Goal: Transaction & Acquisition: Purchase product/service

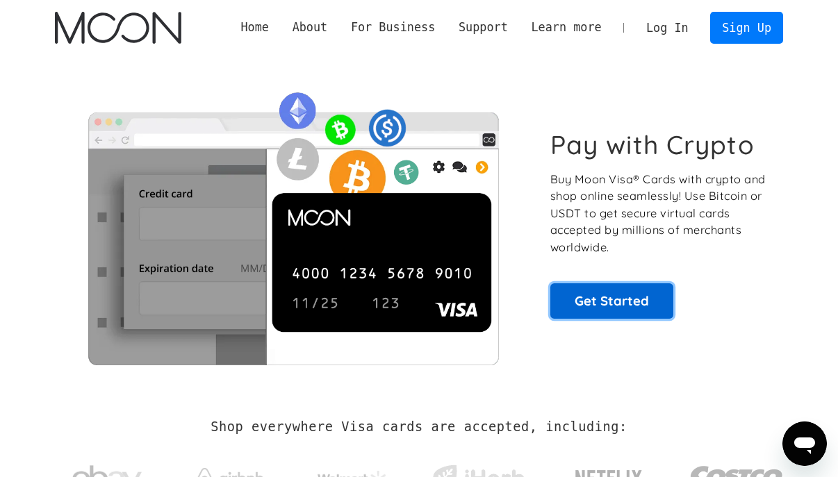
click at [610, 308] on link "Get Started" at bounding box center [611, 301] width 123 height 35
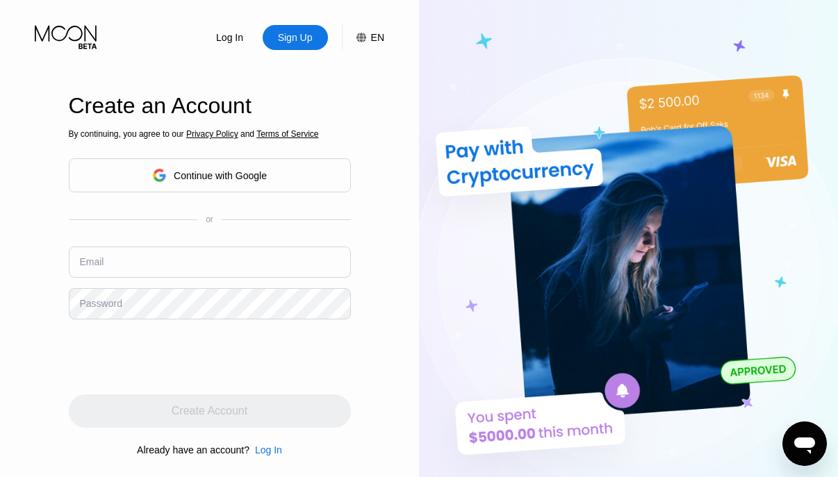
click at [138, 268] on input "text" at bounding box center [210, 262] width 282 height 31
click at [114, 306] on div "Password" at bounding box center [101, 303] width 42 height 11
click at [115, 295] on div "Password" at bounding box center [210, 303] width 282 height 31
click at [170, 268] on input "text" at bounding box center [210, 262] width 282 height 31
click at [226, 181] on div "Continue with Google" at bounding box center [209, 176] width 115 height 22
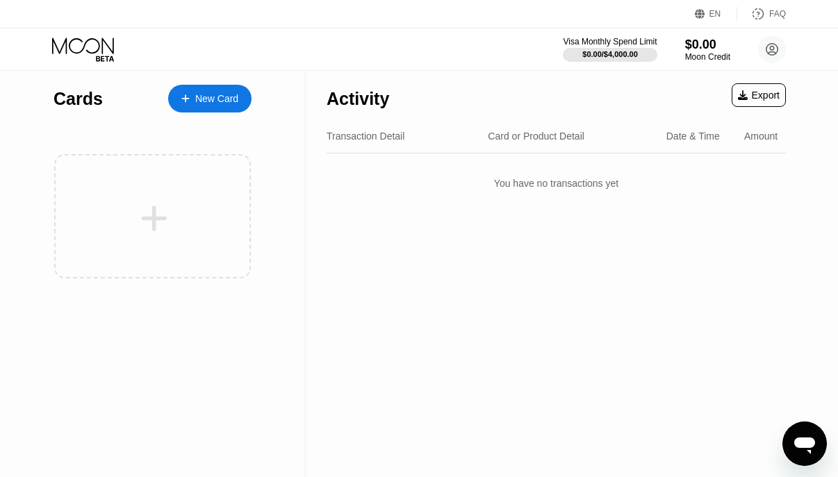
click at [219, 97] on div "New Card" at bounding box center [216, 99] width 43 height 12
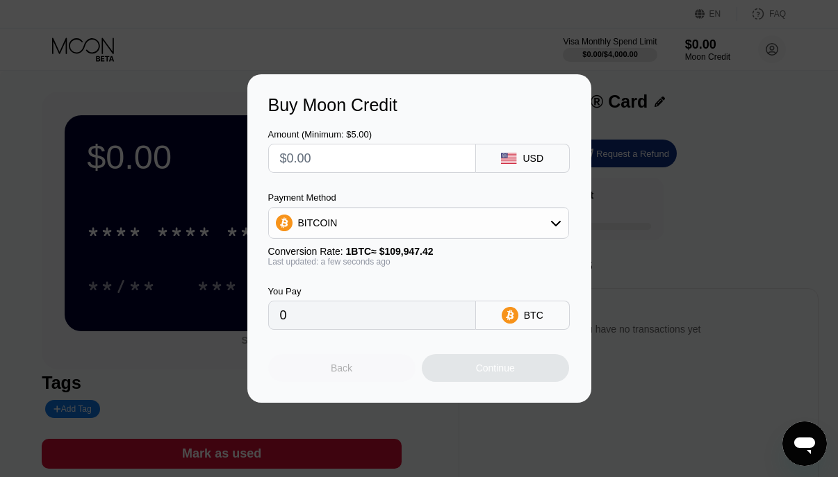
click at [345, 370] on div "Back" at bounding box center [342, 368] width 22 height 11
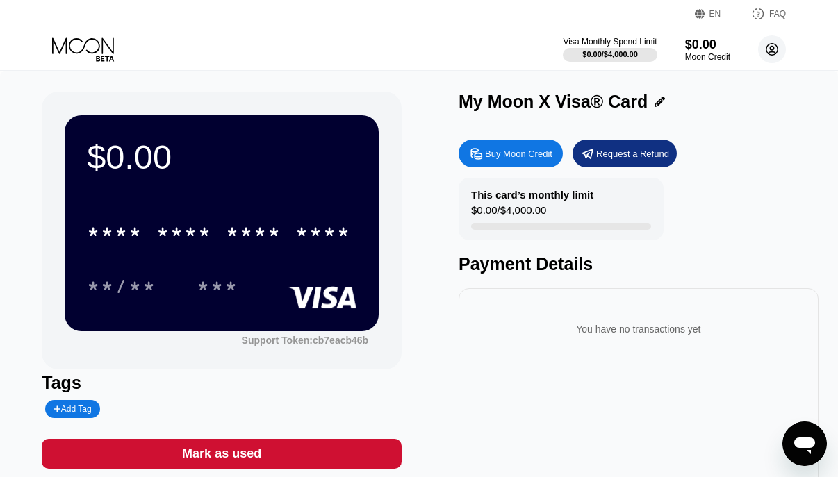
click at [771, 49] on icon at bounding box center [773, 50] width 8 height 8
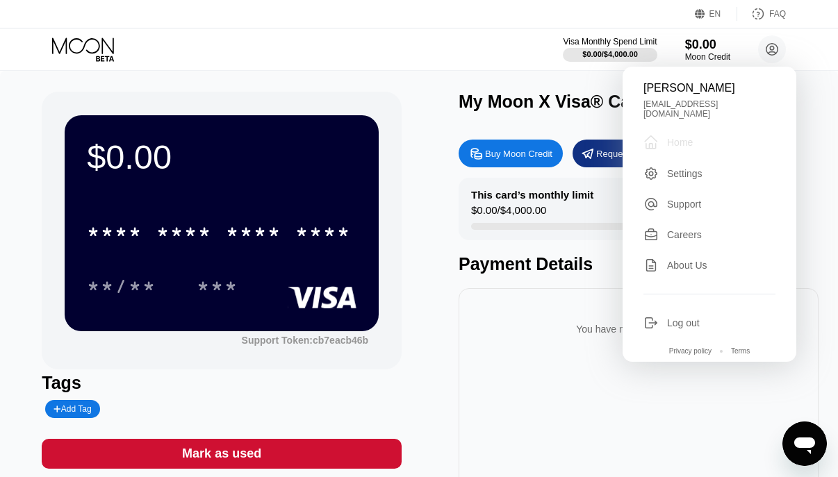
click at [686, 137] on div "Home" at bounding box center [680, 142] width 26 height 11
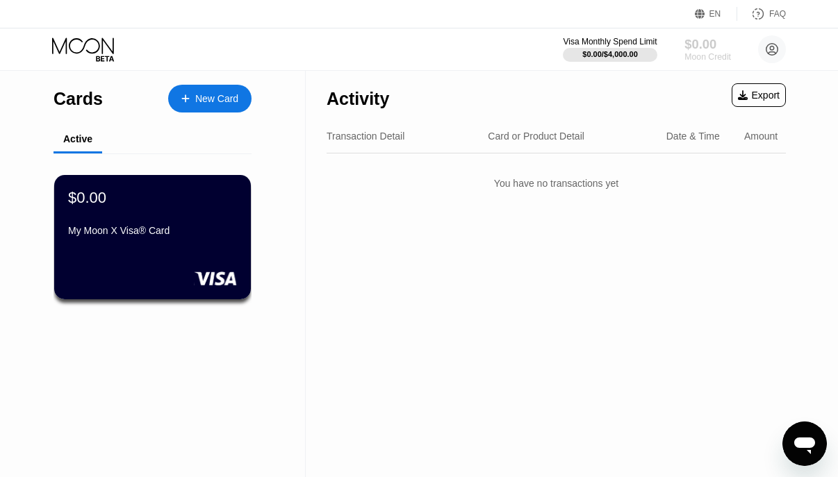
click at [703, 38] on div "$0.00" at bounding box center [708, 44] width 47 height 15
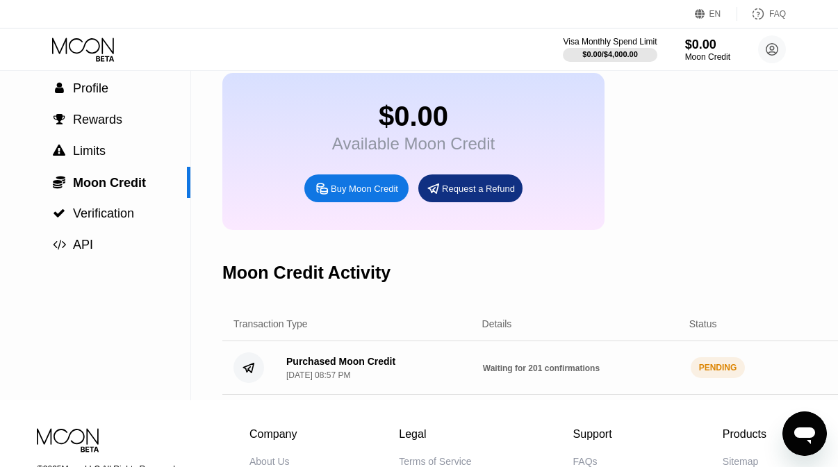
scroll to position [128, 0]
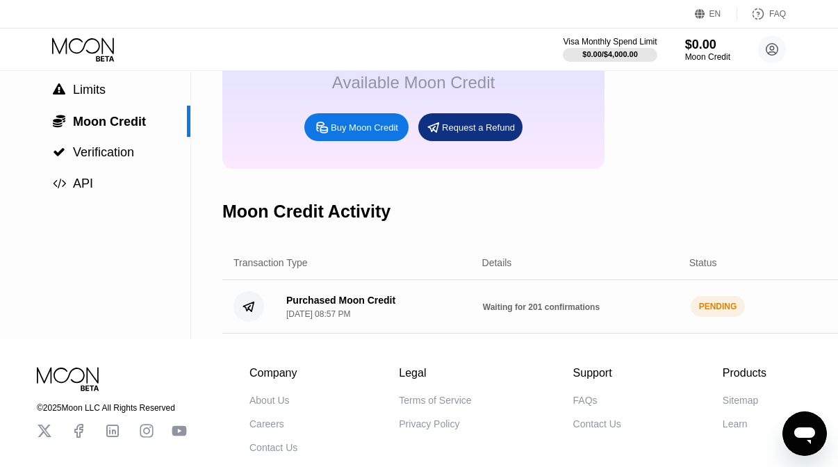
drag, startPoint x: 291, startPoint y: 303, endPoint x: 408, endPoint y: 307, distance: 116.8
click at [408, 307] on div "Purchased Moon Credit Sep 25, 2025, 08:57 PM" at bounding box center [373, 307] width 197 height 24
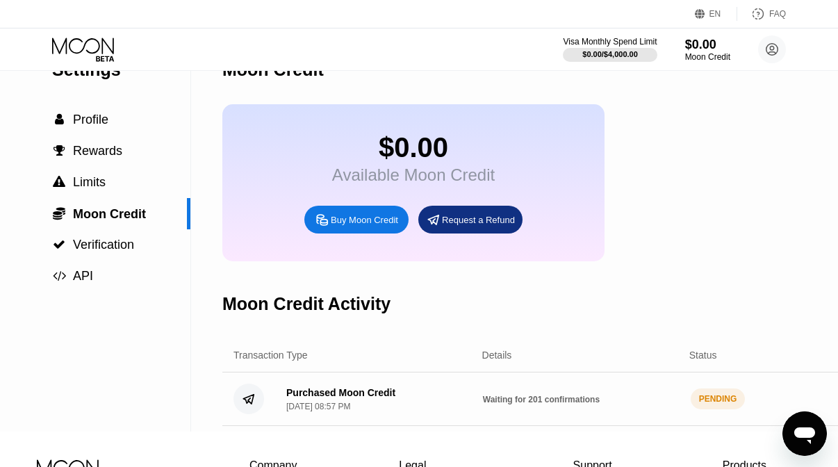
scroll to position [0, 0]
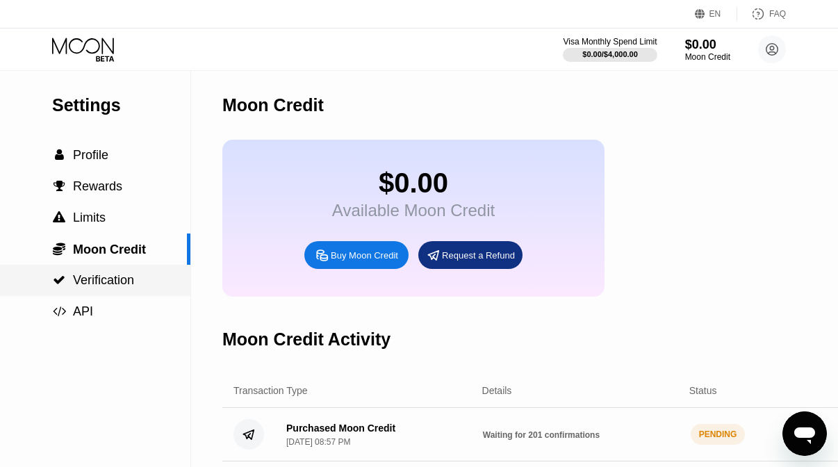
click at [103, 283] on span "Verification" at bounding box center [103, 280] width 61 height 14
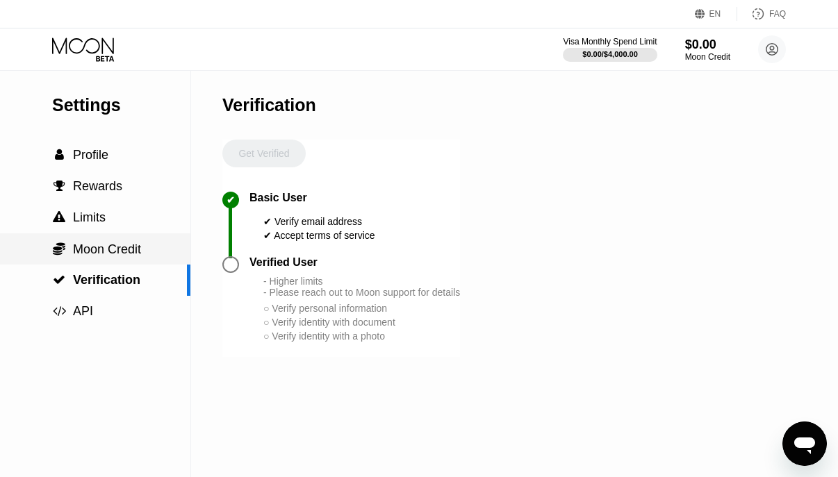
click at [102, 250] on span "Moon Credit" at bounding box center [107, 250] width 68 height 14
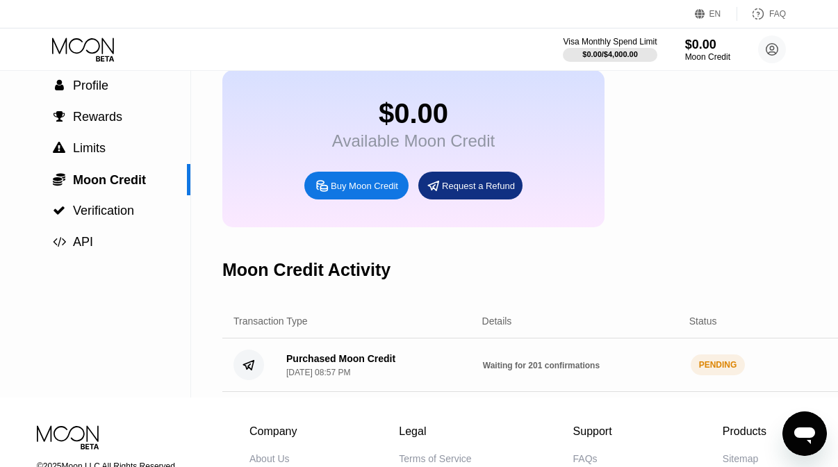
scroll to position [117, 0]
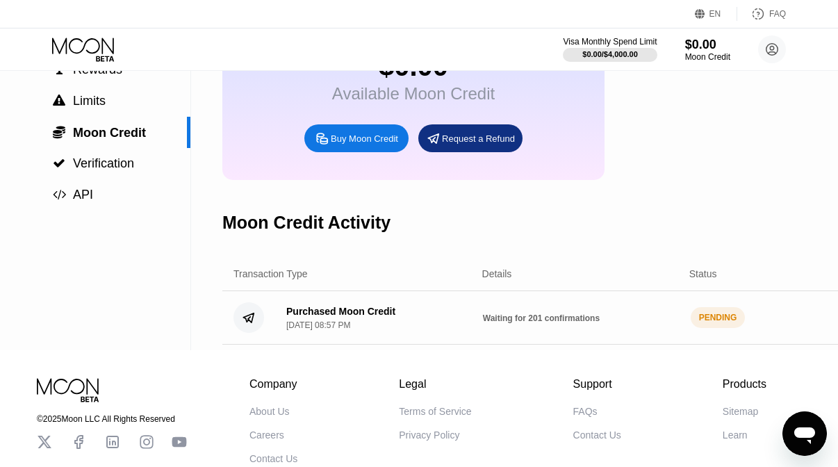
drag, startPoint x: 478, startPoint y: 315, endPoint x: 614, endPoint y: 316, distance: 135.5
click at [614, 316] on div "Purchased Moon Credit Sep 25, 2025, 08:57 PM Waiting for 201 confirmations PEND…" at bounding box center [585, 318] width 726 height 54
click at [614, 316] on div "Waiting for 201 confirmations" at bounding box center [581, 317] width 197 height 11
click at [338, 304] on div "Purchased Moon Credit Sep 25, 2025, 08:57 PM Waiting for 201 confirmations PEND…" at bounding box center [585, 318] width 726 height 54
click at [343, 317] on div "Purchased Moon Credit" at bounding box center [340, 311] width 109 height 11
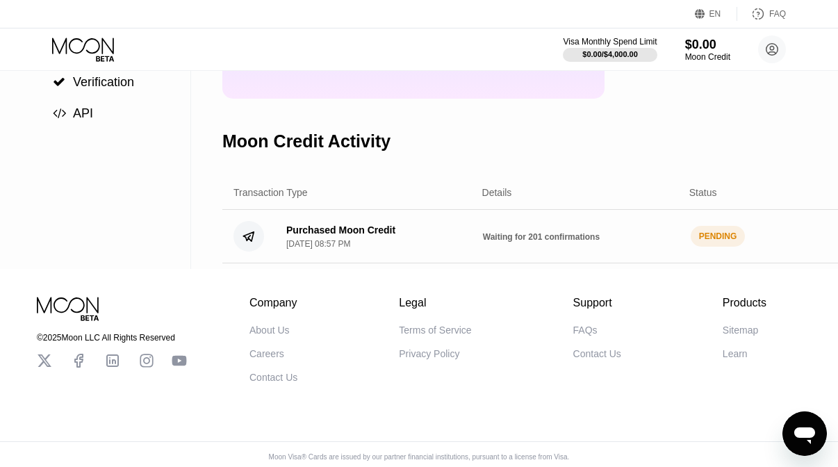
scroll to position [187, 0]
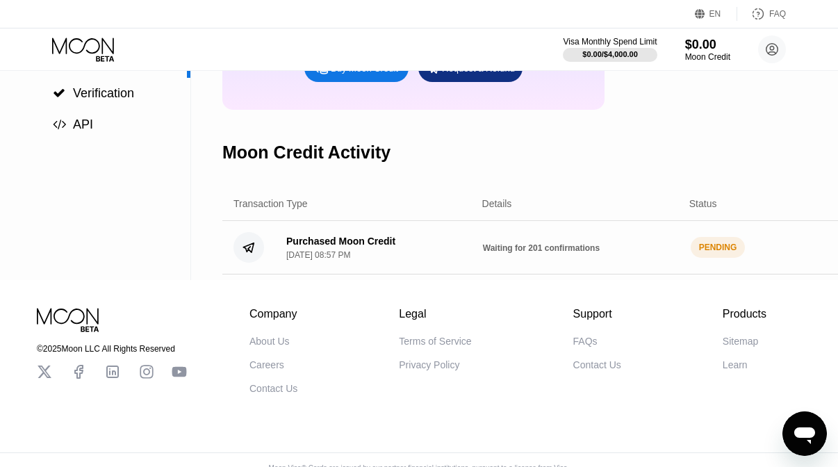
drag, startPoint x: 480, startPoint y: 245, endPoint x: 639, endPoint y: 248, distance: 159.9
click at [639, 248] on div "Purchased Moon Credit Sep 25, 2025, 08:57 PM Waiting for 201 confirmations PEND…" at bounding box center [585, 248] width 726 height 54
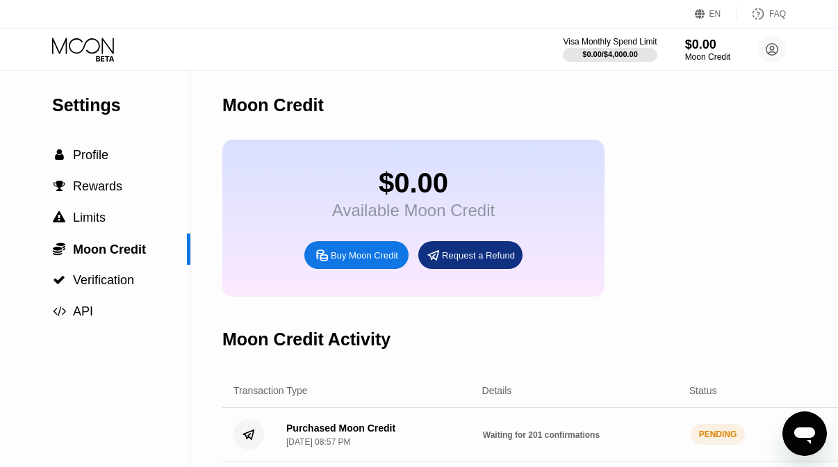
scroll to position [24, 0]
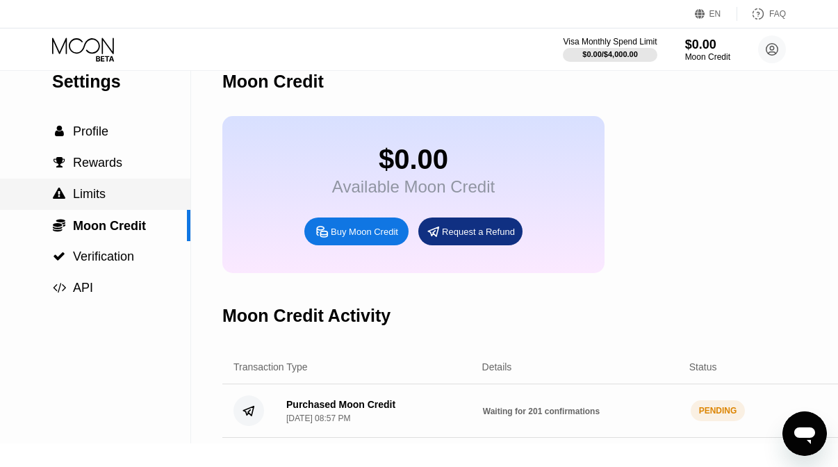
click at [100, 190] on span "Limits" at bounding box center [89, 194] width 33 height 14
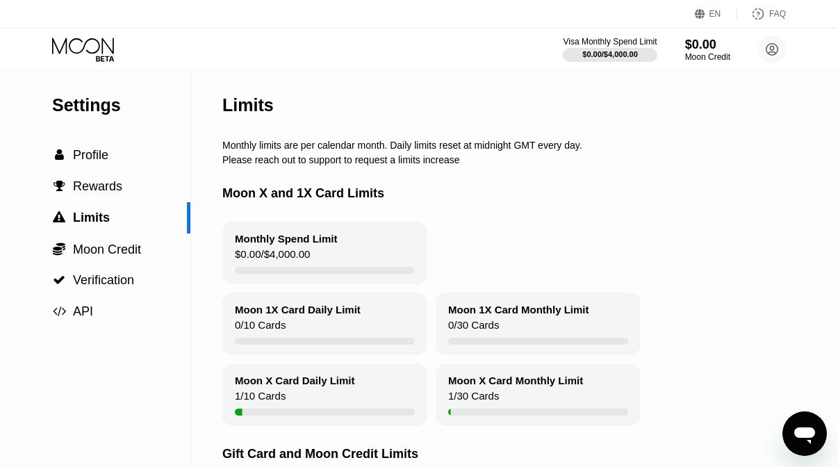
drag, startPoint x: 215, startPoint y: 145, endPoint x: 509, endPoint y: 157, distance: 294.3
click at [509, 157] on div "Settings  Profile  Rewards  Limits  Moon Credit  Verification  API Limits…" at bounding box center [419, 316] width 838 height 491
click at [509, 157] on div "Please reach out to support to request a limits increase" at bounding box center [557, 159] width 671 height 11
click at [86, 159] on span "Profile" at bounding box center [90, 155] width 35 height 14
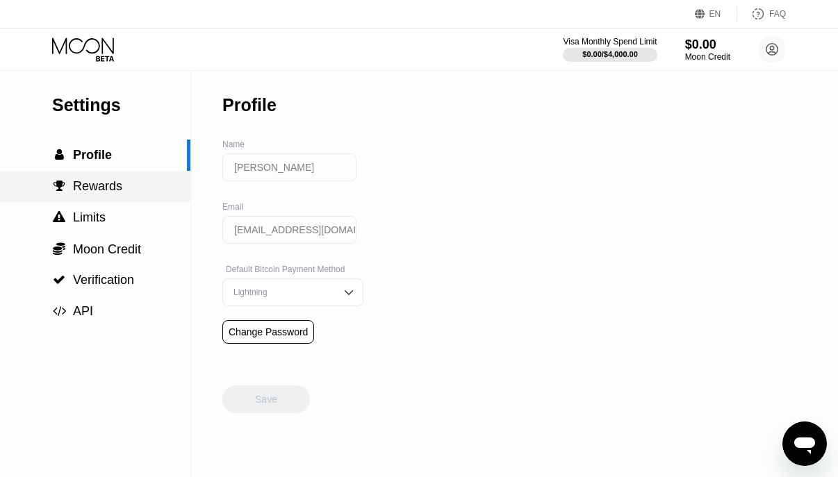
click at [95, 179] on div " Rewards" at bounding box center [95, 186] width 190 height 31
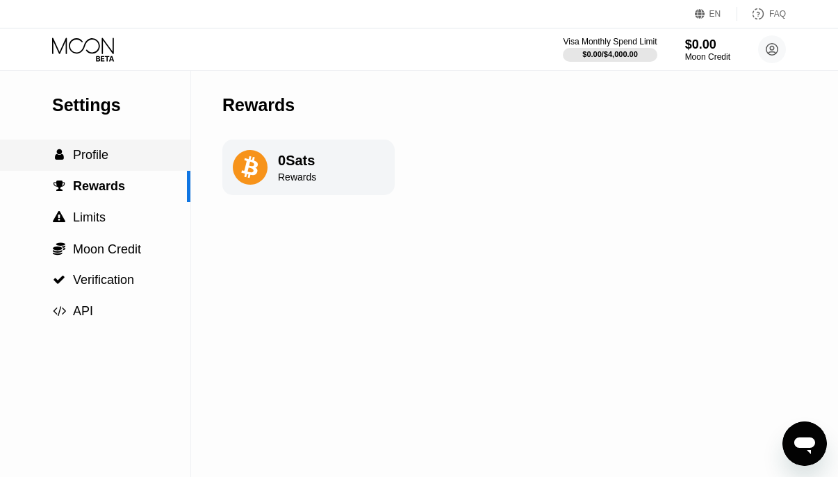
click at [101, 156] on span "Profile" at bounding box center [90, 155] width 35 height 14
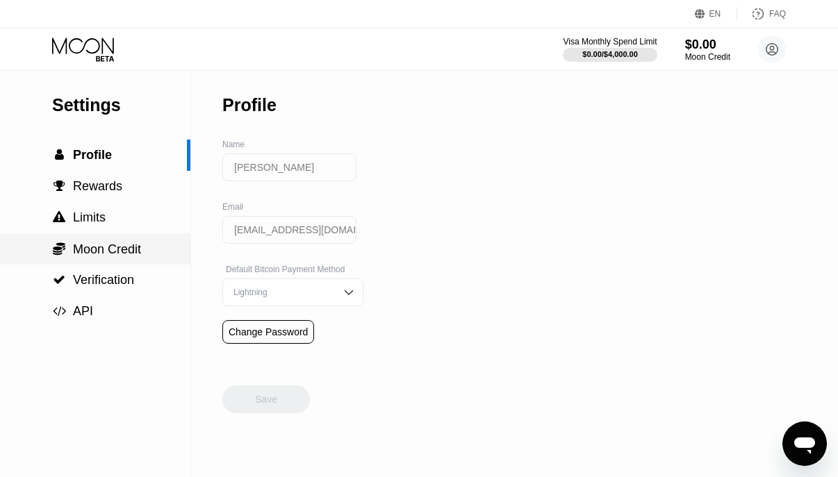
click at [90, 240] on div " Moon Credit" at bounding box center [95, 249] width 190 height 31
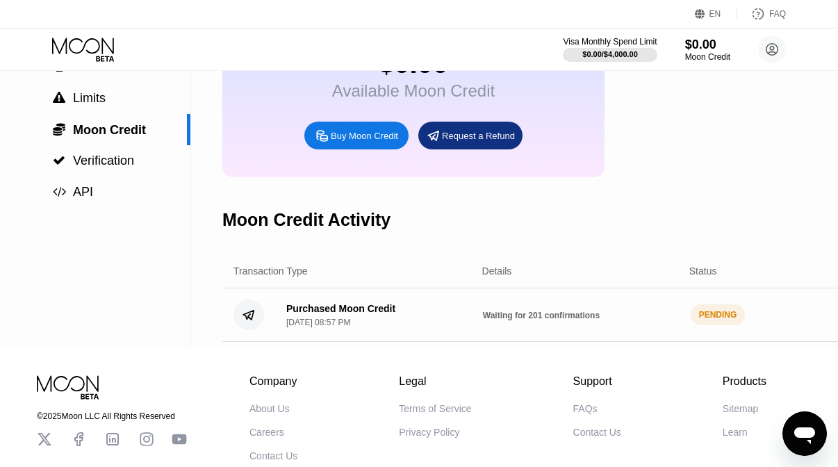
scroll to position [120, 0]
drag, startPoint x: 288, startPoint y: 310, endPoint x: 420, endPoint y: 313, distance: 132.8
click at [420, 313] on div "Purchased Moon Credit Sep 25, 2025, 08:57 PM" at bounding box center [373, 315] width 197 height 24
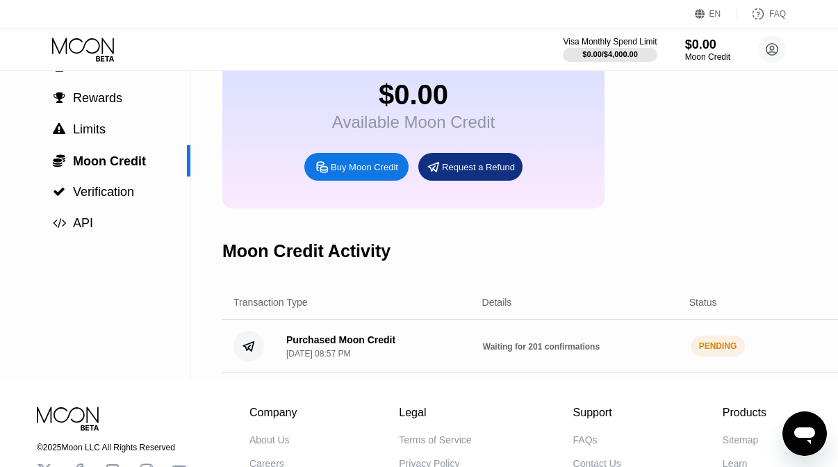
scroll to position [69, 0]
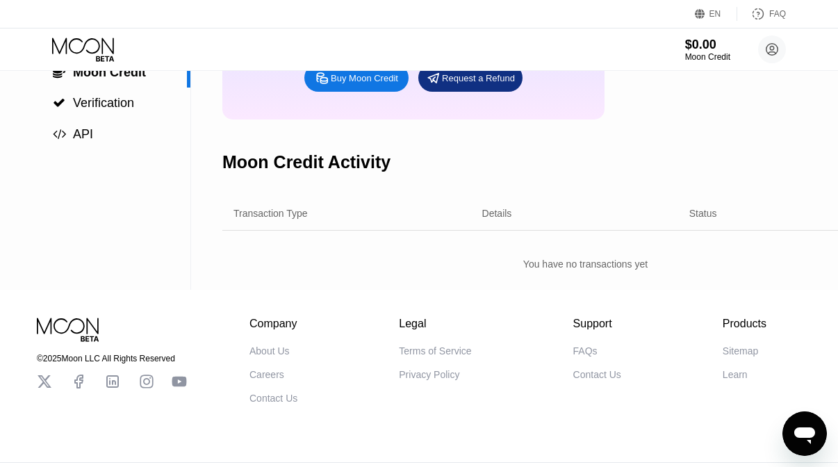
scroll to position [205, 0]
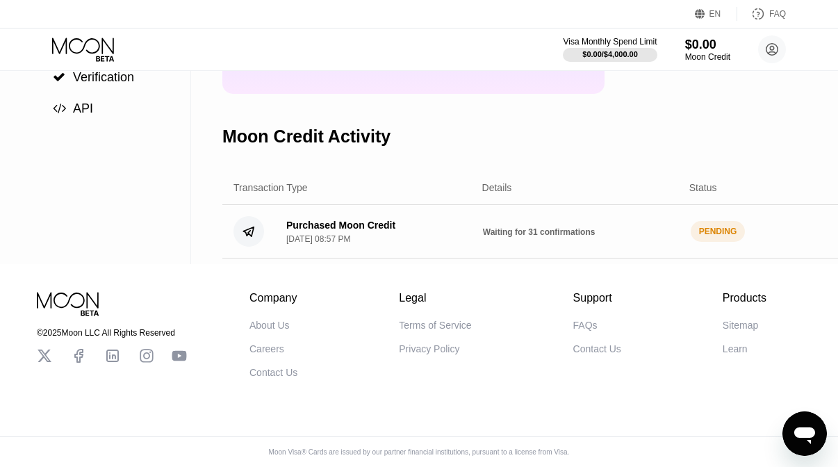
drag, startPoint x: 464, startPoint y: 226, endPoint x: 614, endPoint y: 229, distance: 150.2
click at [614, 229] on div "Purchased Moon Credit [DATE] 08:57 PM Waiting for 31 confirmations PENDING $ 20…" at bounding box center [585, 232] width 726 height 54
click at [614, 229] on div "Waiting for 31 confirmations" at bounding box center [581, 231] width 197 height 11
drag, startPoint x: 567, startPoint y: 233, endPoint x: 461, endPoint y: 233, distance: 105.6
click at [461, 233] on div "Purchased Moon Credit [DATE] 08:57 PM Waiting for 31 confirmations PENDING $ 20…" at bounding box center [585, 232] width 726 height 54
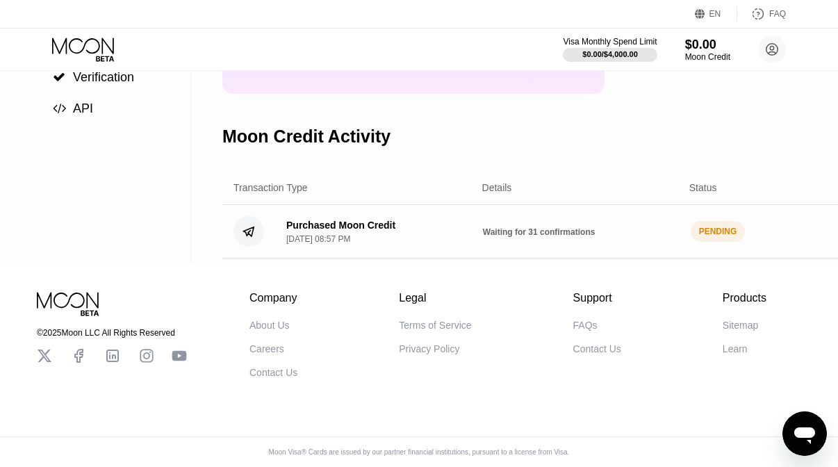
click at [461, 233] on div "Purchased Moon Credit [DATE] 08:57 PM" at bounding box center [373, 232] width 197 height 24
drag, startPoint x: 470, startPoint y: 234, endPoint x: 623, endPoint y: 232, distance: 153.6
click at [623, 232] on div "Purchased Moon Credit Sep 25, 2025, 08:57 PM Waiting for 31 confirmations PENDI…" at bounding box center [585, 232] width 726 height 54
click at [623, 232] on div "Waiting for 31 confirmations" at bounding box center [581, 231] width 197 height 11
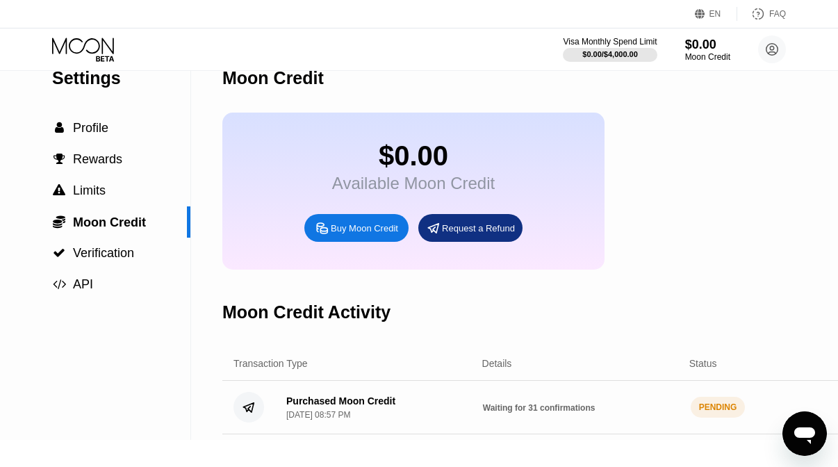
scroll to position [0, 0]
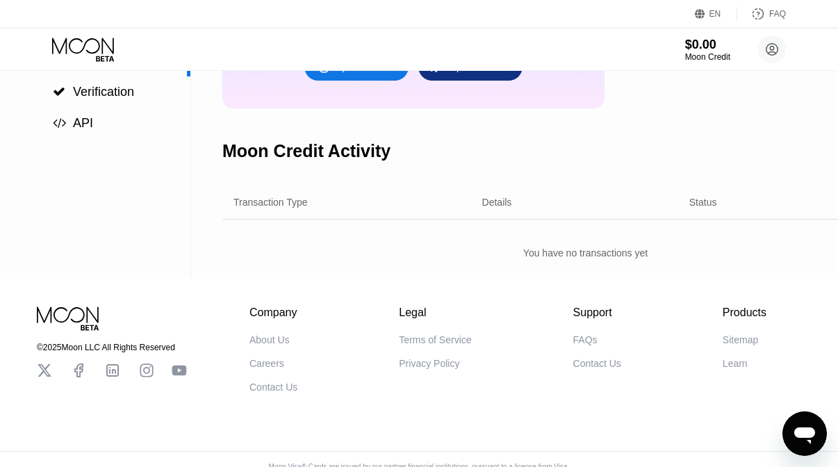
scroll to position [197, 0]
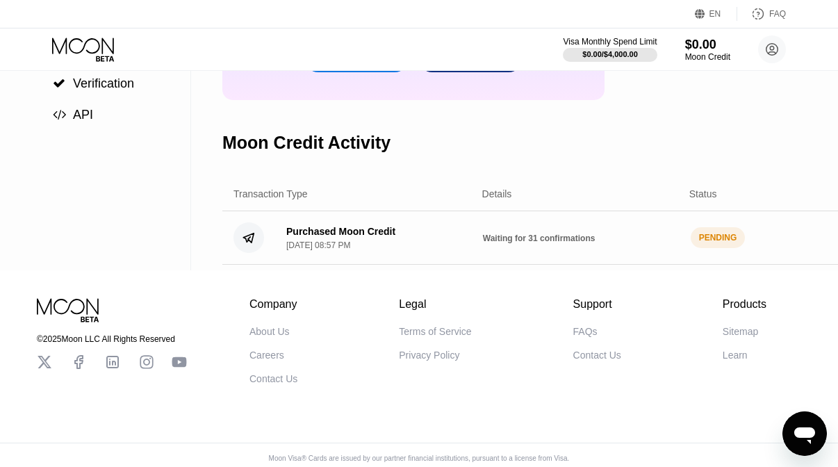
drag, startPoint x: 466, startPoint y: 243, endPoint x: 603, endPoint y: 247, distance: 137.0
click at [603, 247] on div "Purchased Moon Credit [DATE] 08:57 PM Waiting for 31 confirmations PENDING $ 20…" at bounding box center [585, 238] width 726 height 54
drag, startPoint x: 549, startPoint y: 238, endPoint x: 450, endPoint y: 238, distance: 99.4
click at [450, 238] on div "Purchased Moon Credit [DATE] 08:57 PM Waiting for 31 confirmations PENDING $ 20…" at bounding box center [585, 238] width 726 height 54
click at [450, 238] on div "Purchased Moon Credit [DATE] 08:57 PM" at bounding box center [373, 238] width 197 height 24
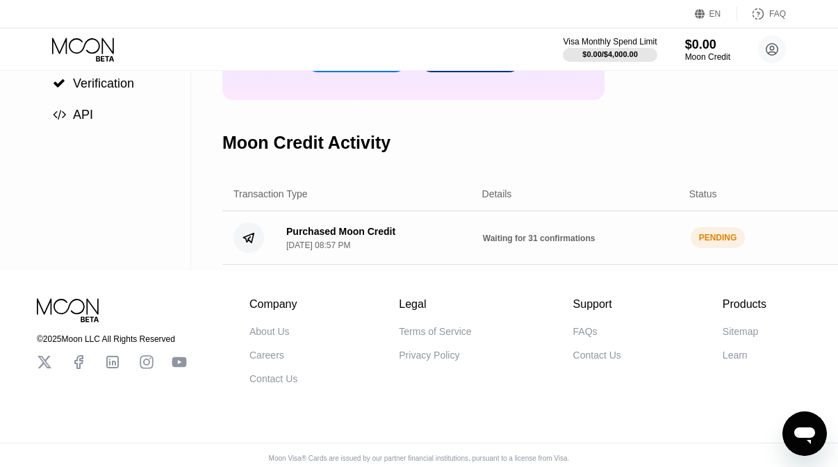
scroll to position [0, 0]
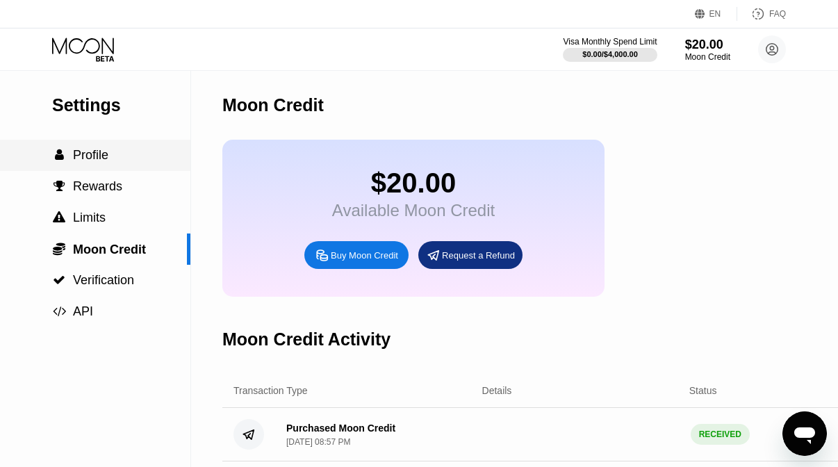
click at [83, 149] on span "Profile" at bounding box center [90, 155] width 35 height 14
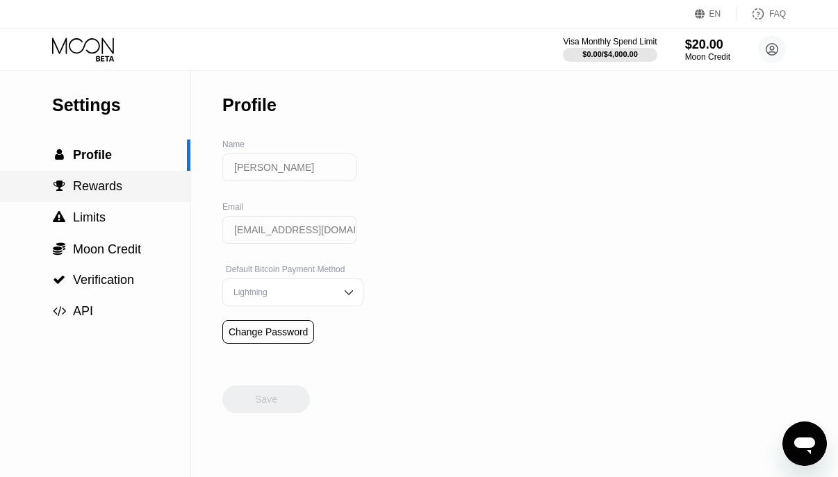
click at [97, 174] on div " Rewards" at bounding box center [95, 186] width 190 height 31
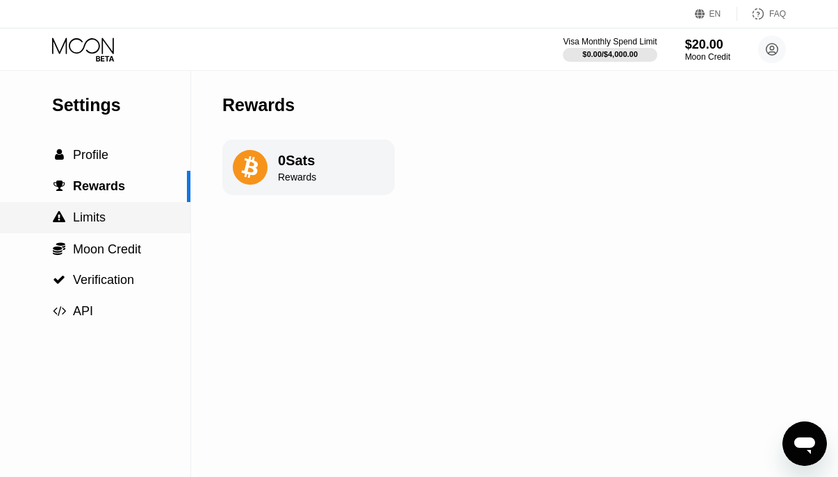
click at [113, 213] on div " Limits" at bounding box center [95, 218] width 190 height 15
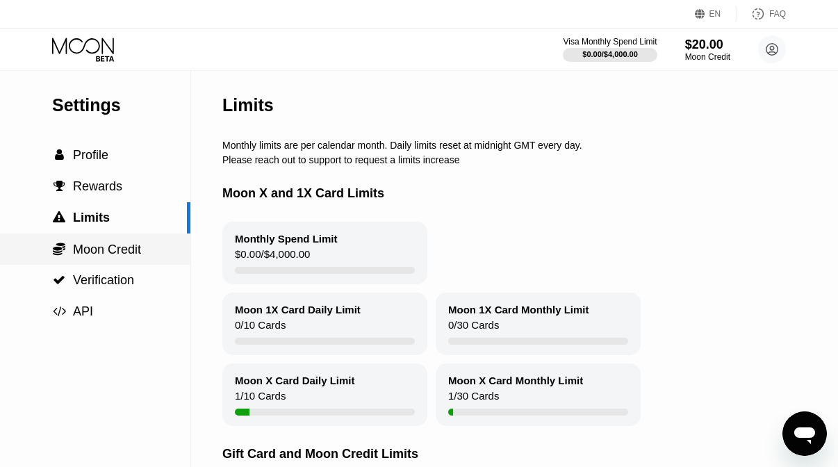
click at [104, 243] on span "Moon Credit" at bounding box center [107, 250] width 68 height 14
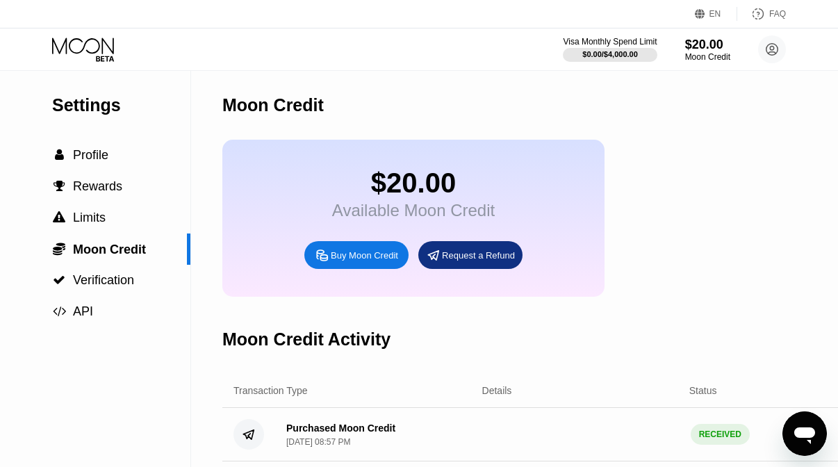
click at [379, 190] on div "$20.00" at bounding box center [413, 182] width 163 height 31
click at [604, 37] on div "Visa Monthly Spend Limit" at bounding box center [610, 42] width 94 height 10
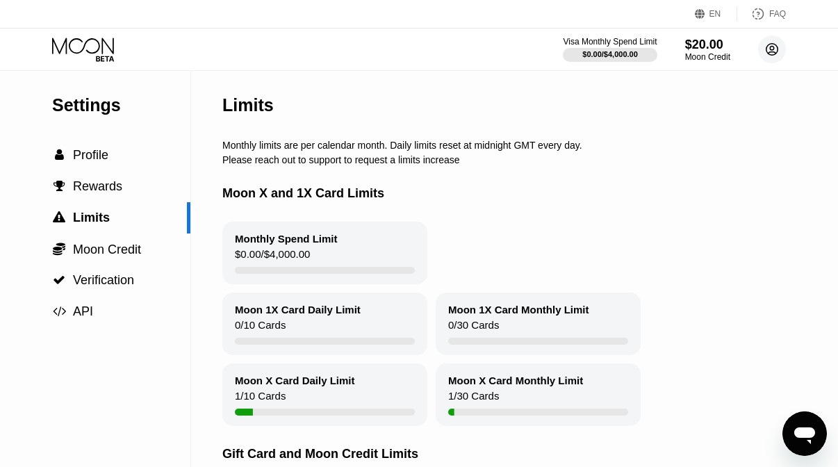
click at [769, 42] on circle at bounding box center [772, 49] width 28 height 28
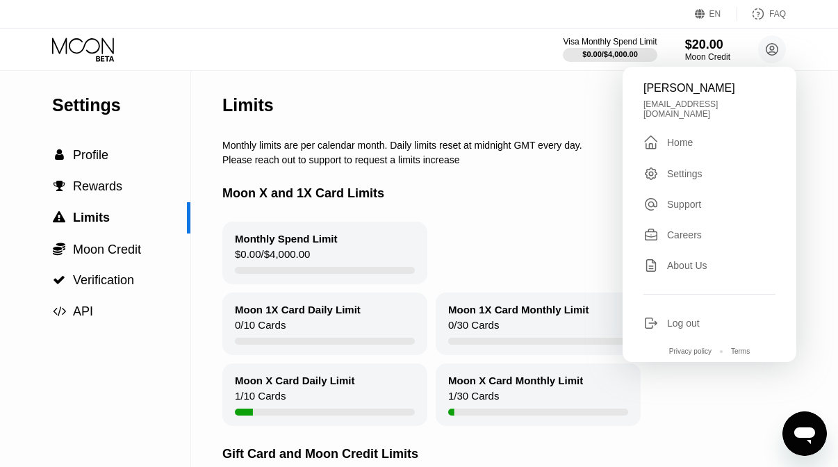
click at [683, 137] on div "Home" at bounding box center [680, 142] width 26 height 11
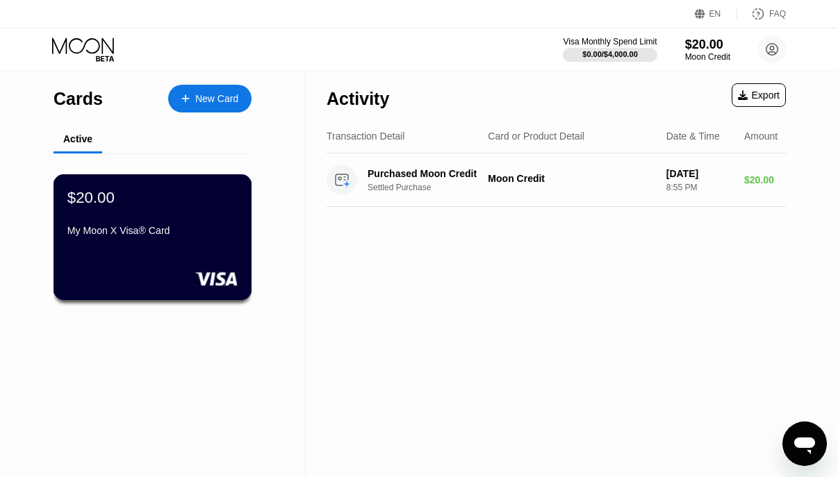
click at [137, 239] on div "My Moon X Visa® Card" at bounding box center [152, 233] width 170 height 17
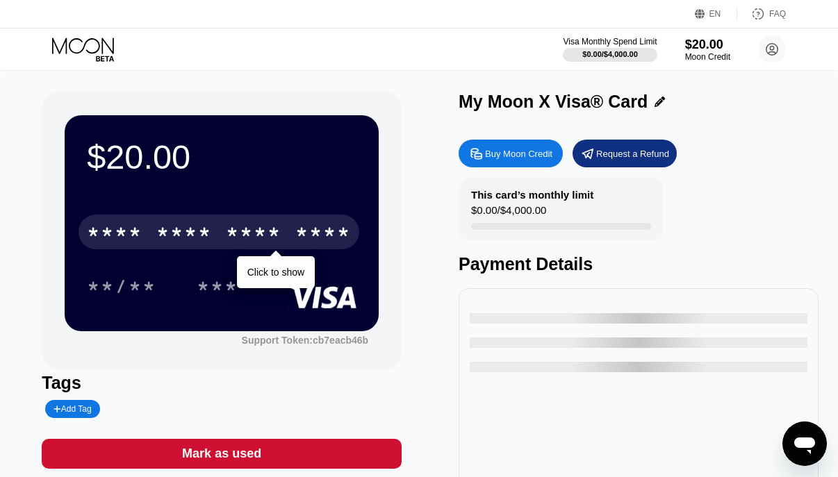
click at [261, 218] on div "* * * * * * * * * * * * ****" at bounding box center [219, 232] width 281 height 35
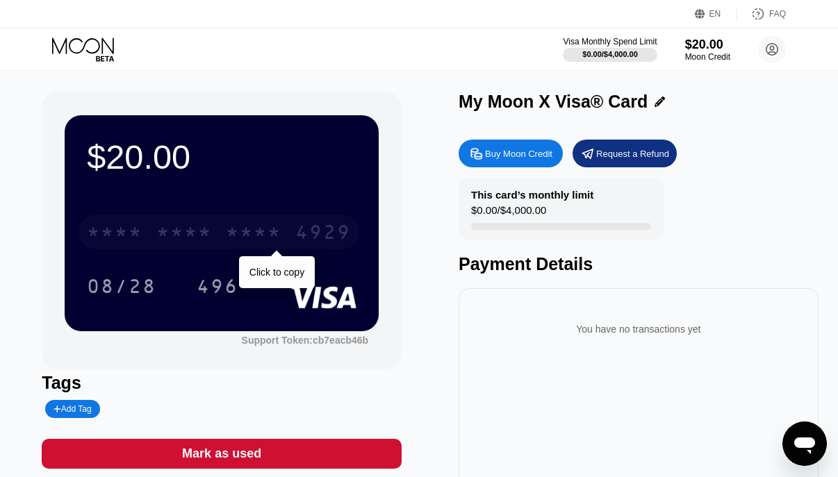
click at [268, 240] on div "* * * *" at bounding box center [254, 234] width 56 height 22
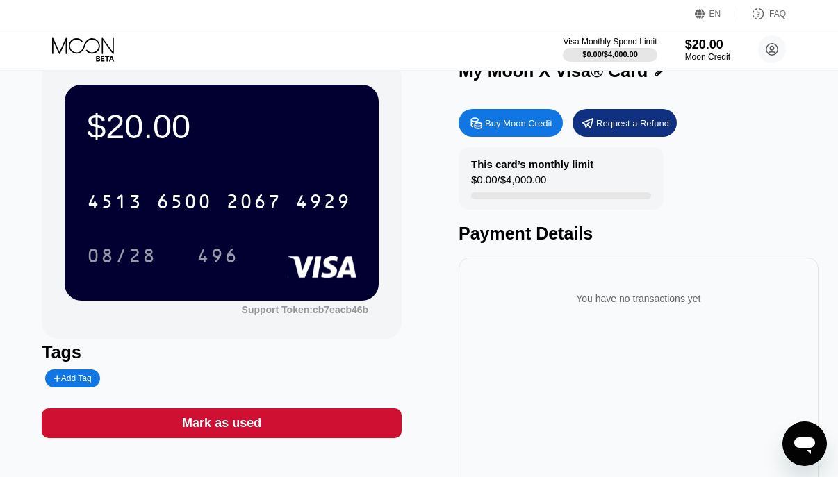
scroll to position [33, 0]
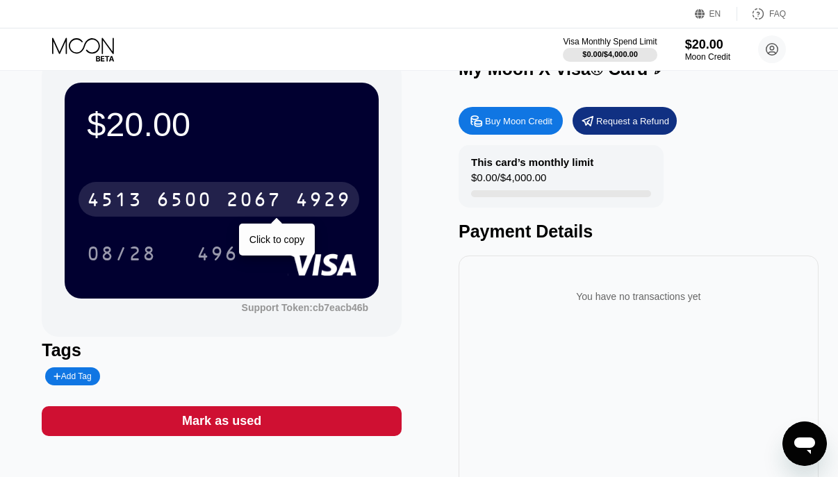
click at [251, 197] on div "2067" at bounding box center [254, 201] width 56 height 22
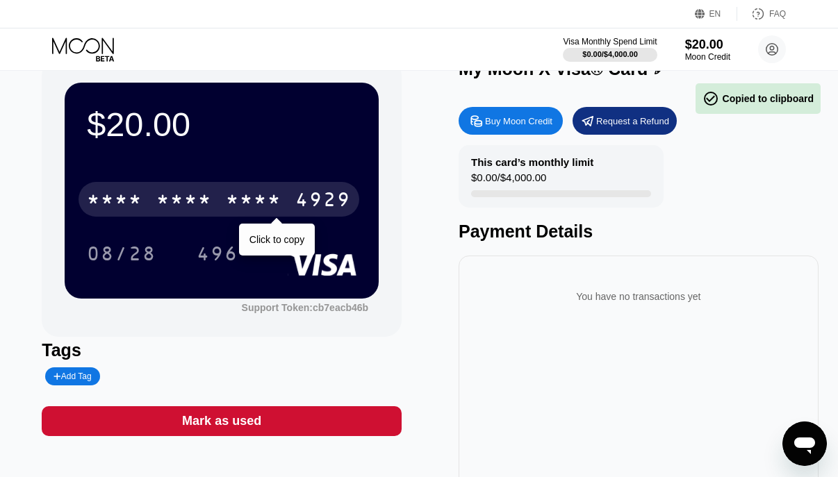
click at [245, 204] on div "* * * *" at bounding box center [254, 201] width 56 height 22
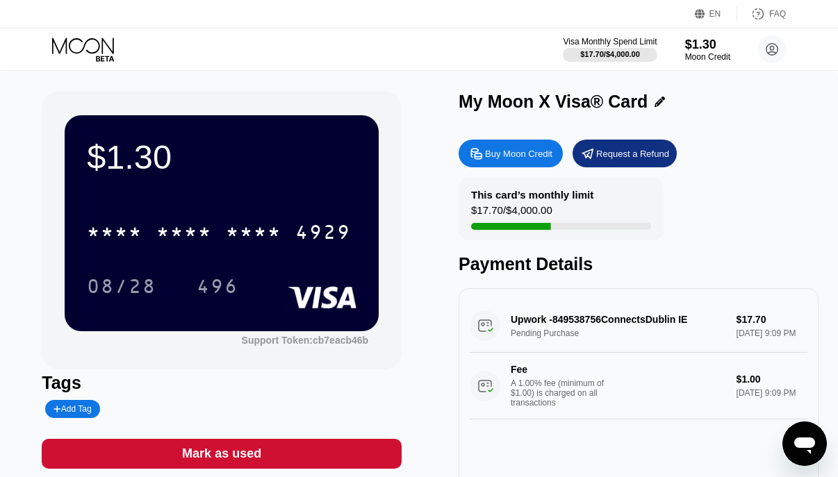
click at [548, 198] on div "This card’s monthly limit" at bounding box center [532, 195] width 122 height 12
click at [500, 186] on div "This card’s monthly limit $17.70 / $4,000.00" at bounding box center [561, 209] width 205 height 63
click at [505, 202] on div "This card’s monthly limit $17.70 / $4,000.00" at bounding box center [561, 209] width 205 height 63
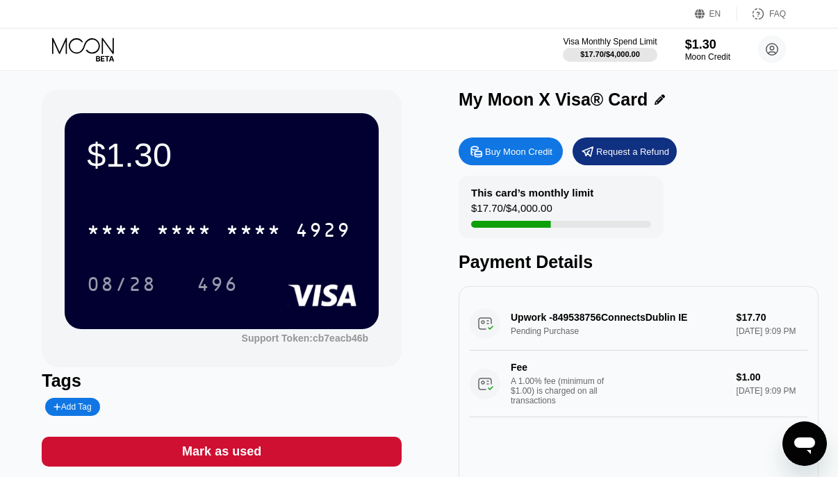
scroll to position [3, 0]
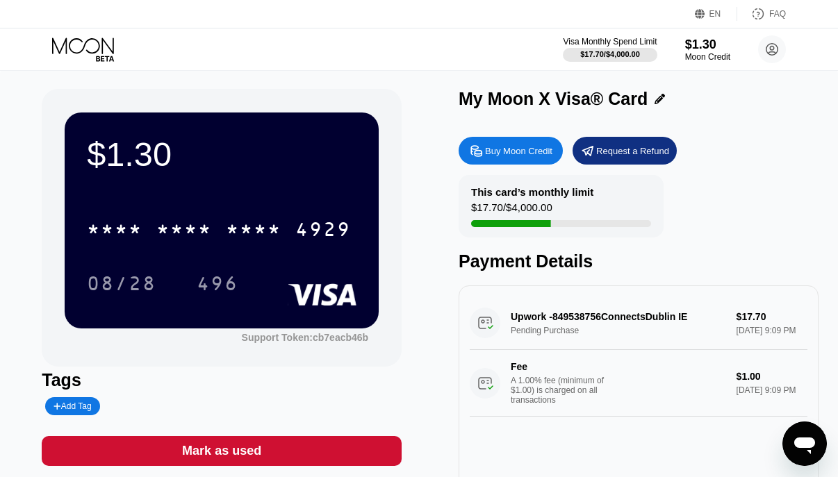
click at [612, 321] on div "Upwork -849538756ConnectsDublin IE Pending Purchase $17.70 [DATE] 9:09 PM Fee A…" at bounding box center [639, 357] width 338 height 120
click at [545, 319] on div "Upwork -849538756ConnectsDublin IE Pending Purchase $17.70 [DATE] 9:09 PM Fee A…" at bounding box center [639, 357] width 338 height 120
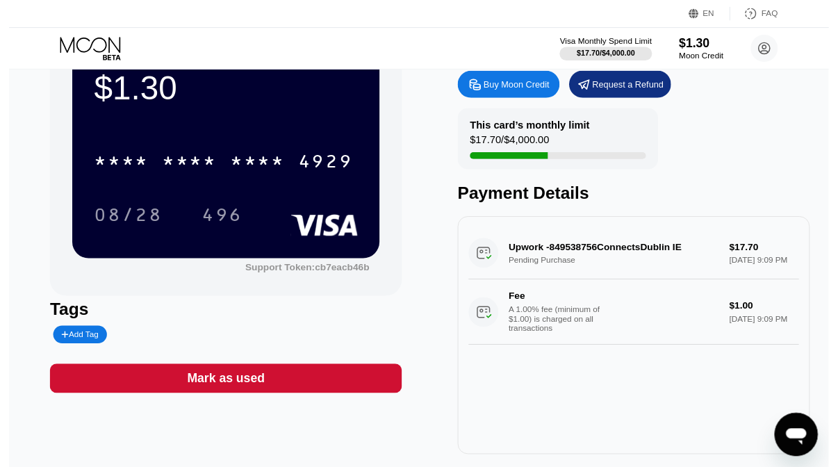
scroll to position [0, 0]
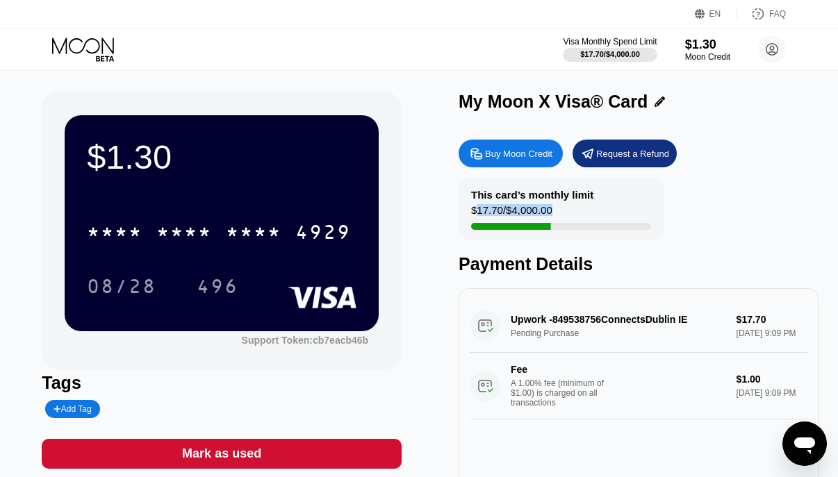
drag, startPoint x: 475, startPoint y: 209, endPoint x: 559, endPoint y: 208, distance: 84.8
click at [559, 208] on div "This card’s monthly limit $17.70 / $4,000.00" at bounding box center [561, 209] width 205 height 63
click at [657, 202] on div "This card’s monthly limit $17.70 / $4,000.00" at bounding box center [561, 209] width 205 height 63
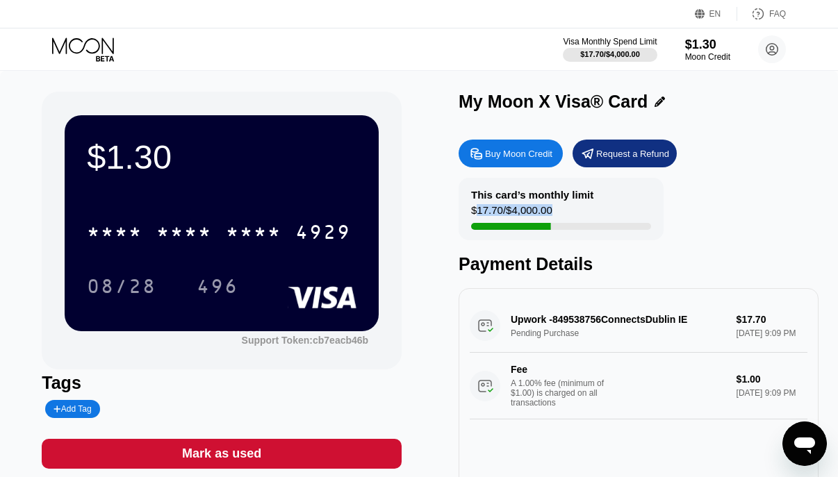
click at [503, 211] on div "$17.70 / $4,000.00" at bounding box center [511, 213] width 81 height 19
click at [609, 51] on div "$17.70 / $4,000.00" at bounding box center [610, 54] width 60 height 8
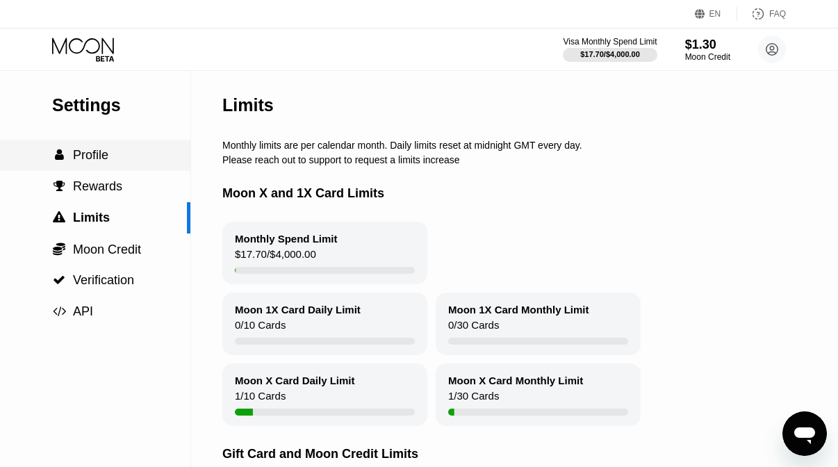
click at [95, 154] on span "Profile" at bounding box center [90, 155] width 35 height 14
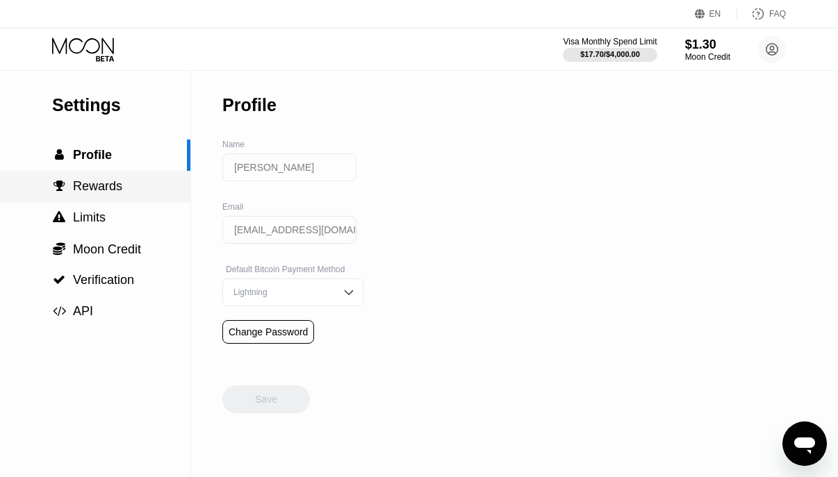
click at [83, 192] on span "Rewards" at bounding box center [97, 186] width 49 height 14
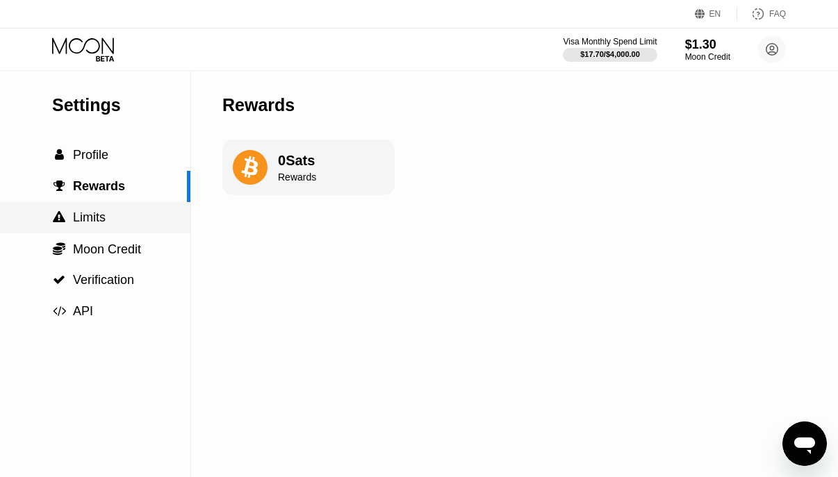
click at [92, 216] on span "Limits" at bounding box center [89, 218] width 33 height 14
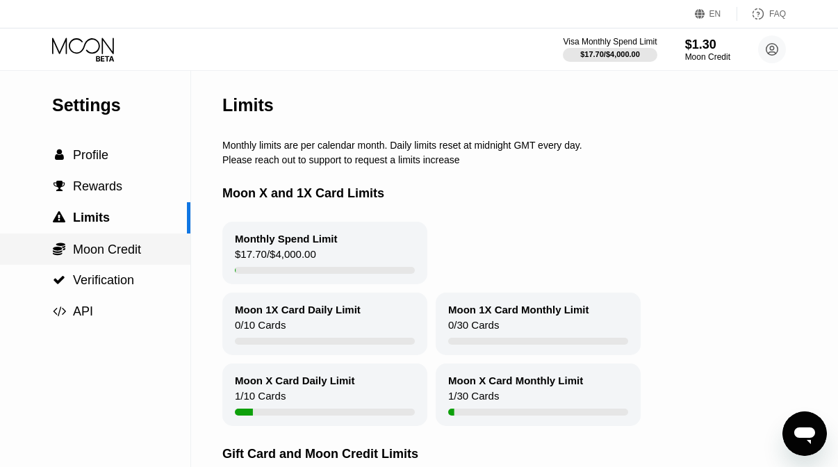
click at [102, 243] on span "Moon Credit" at bounding box center [107, 250] width 68 height 14
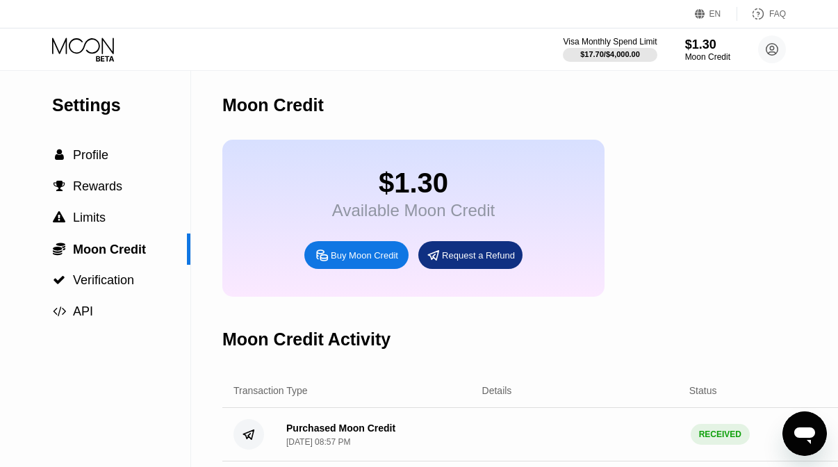
scroll to position [109, 0]
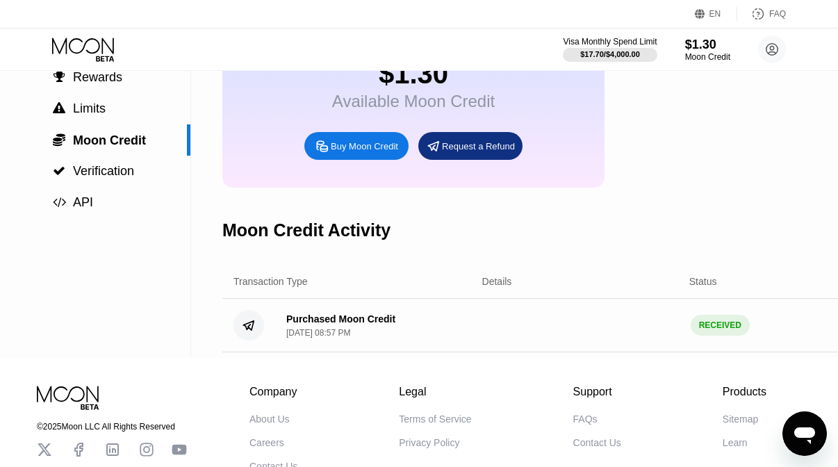
drag, startPoint x: 282, startPoint y: 316, endPoint x: 427, endPoint y: 320, distance: 144.6
click at [427, 320] on div "Purchased Moon Credit [DATE] 08:57 PM RECEIVED $ 20.00" at bounding box center [585, 326] width 726 height 54
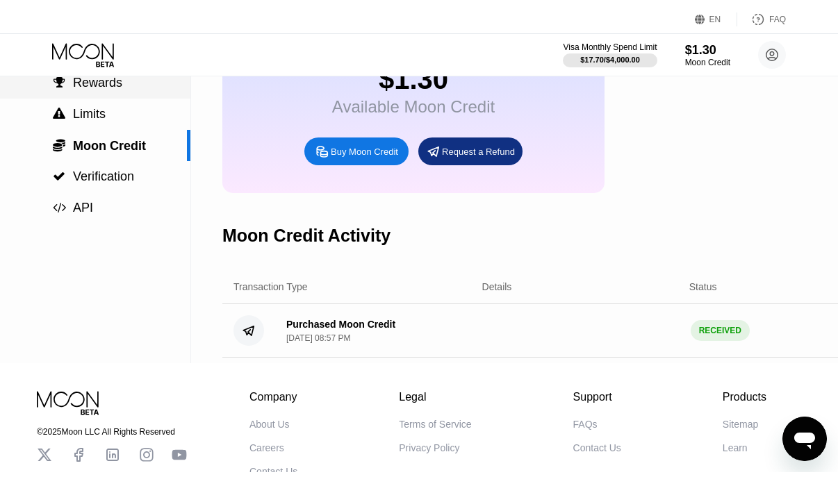
scroll to position [0, 0]
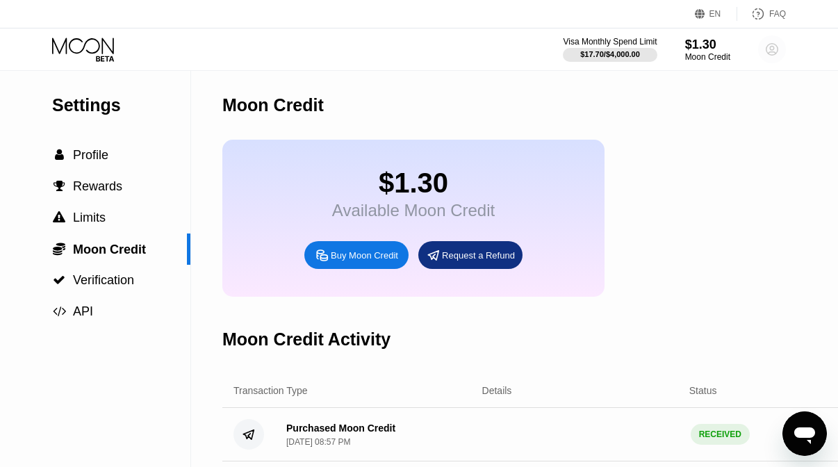
click at [775, 54] on icon at bounding box center [773, 50] width 12 height 12
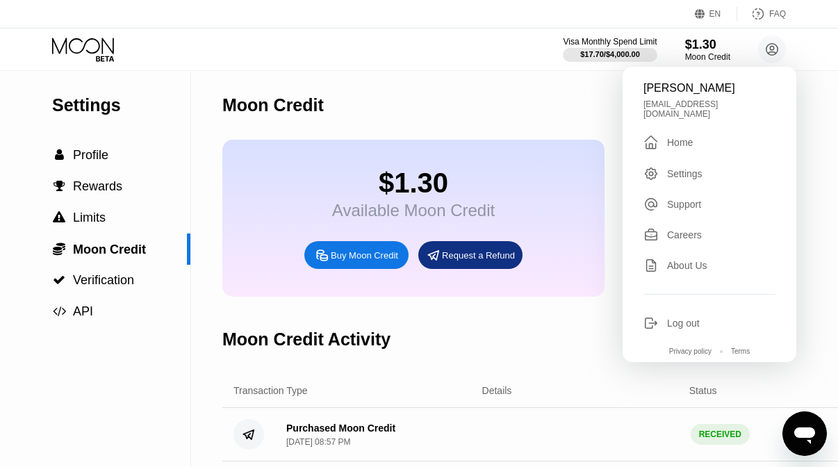
click at [693, 124] on div "[PERSON_NAME] [EMAIL_ADDRESS][DOMAIN_NAME]  Home Settings Support Careers Abou…" at bounding box center [710, 214] width 174 height 295
click at [693, 137] on div "Home" at bounding box center [680, 142] width 26 height 11
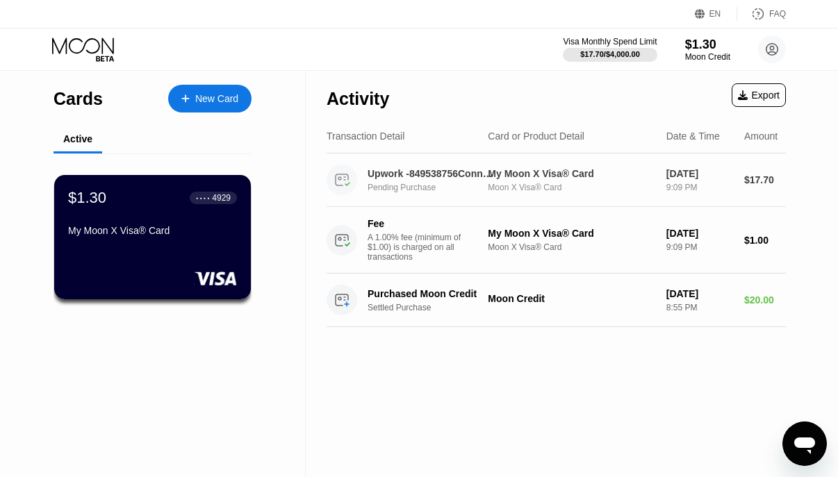
click at [574, 179] on div "My Moon X Visa® Card Moon X Visa® Card" at bounding box center [571, 180] width 167 height 24
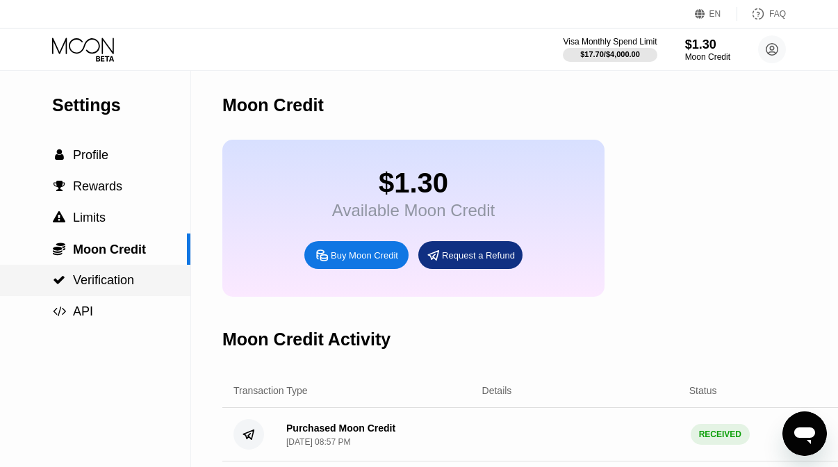
click at [101, 283] on span "Verification" at bounding box center [103, 280] width 61 height 14
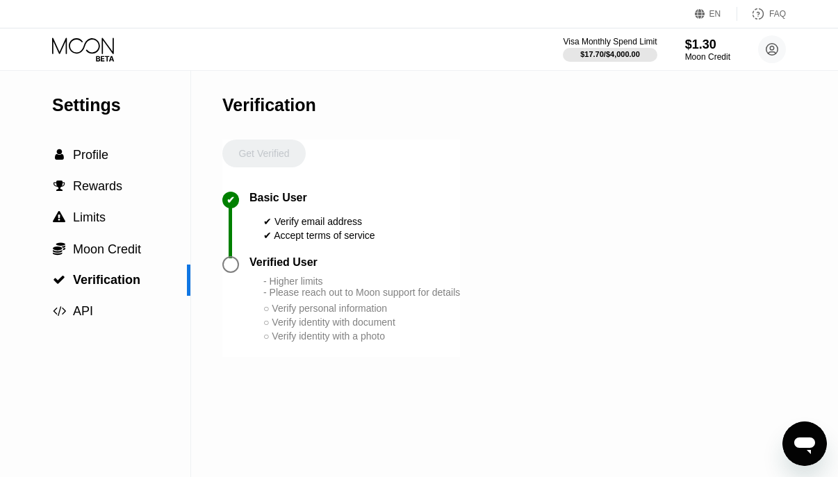
drag, startPoint x: 259, startPoint y: 282, endPoint x: 450, endPoint y: 301, distance: 192.0
click at [450, 301] on div "Verified User - Higher limits - Please reach out to Moon support for details ○ …" at bounding box center [355, 299] width 211 height 87
drag, startPoint x: 468, startPoint y: 299, endPoint x: 268, endPoint y: 291, distance: 199.6
click at [268, 291] on div "- Higher limits - Please reach out to Moon support for details" at bounding box center [361, 287] width 197 height 22
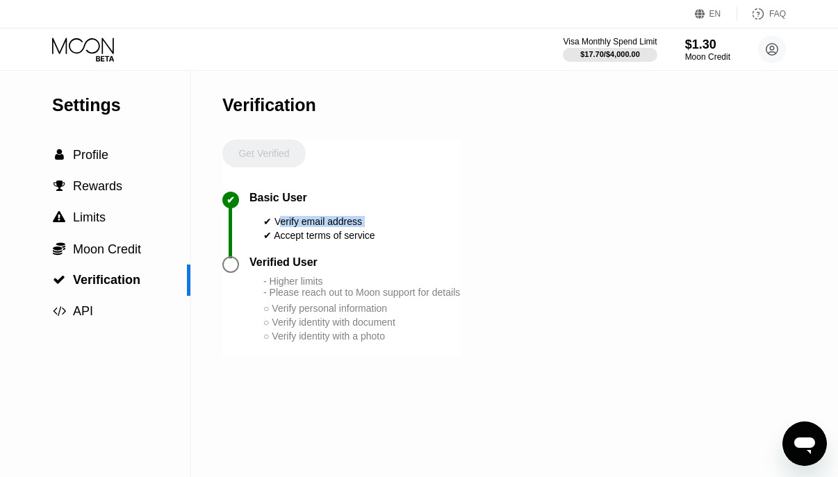
drag, startPoint x: 281, startPoint y: 218, endPoint x: 423, endPoint y: 230, distance: 142.3
click at [423, 230] on div "✔ Basic User ✔ Verify email address ✔ Accept terms of service" at bounding box center [341, 224] width 238 height 65
click at [603, 50] on div "$17.70 / $4,000.00" at bounding box center [610, 54] width 60 height 8
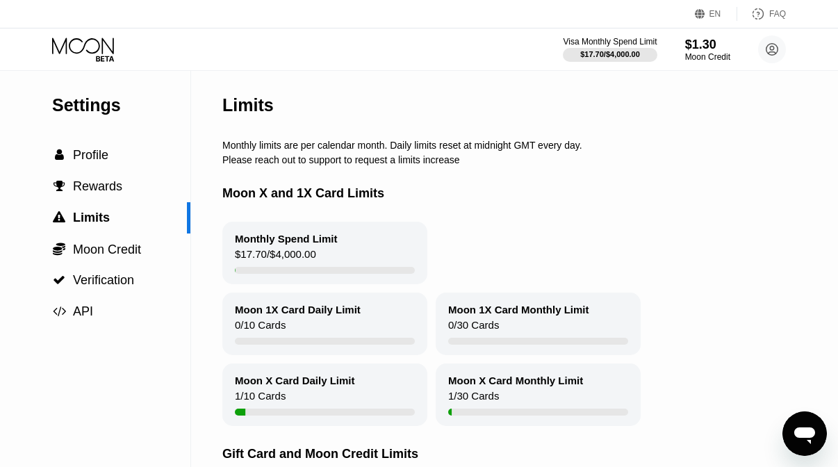
drag, startPoint x: 344, startPoint y: 145, endPoint x: 448, endPoint y: 145, distance: 103.6
click at [448, 145] on div "Limits Monthly limits are per calendar month. Daily limits reset at midnight GM…" at bounding box center [557, 316] width 671 height 491
click at [448, 145] on div "Monthly limits are per calendar month. Daily limits reset at midnight GMT every…" at bounding box center [557, 145] width 671 height 11
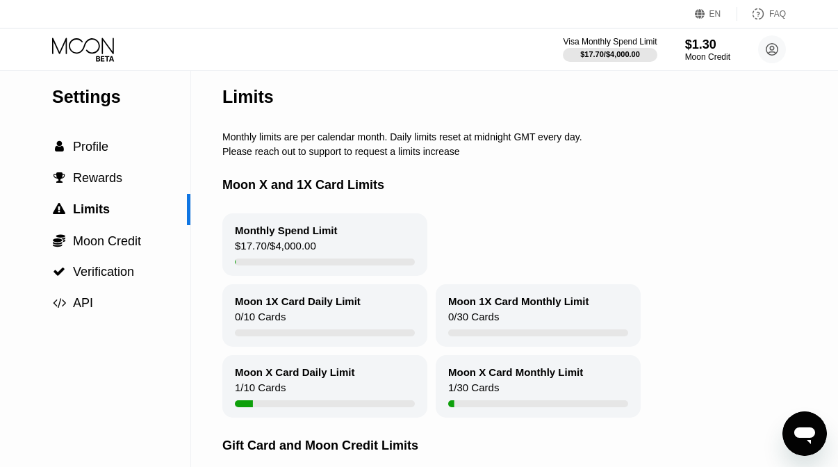
scroll to position [8, 0]
click at [81, 152] on span "Profile" at bounding box center [90, 147] width 35 height 14
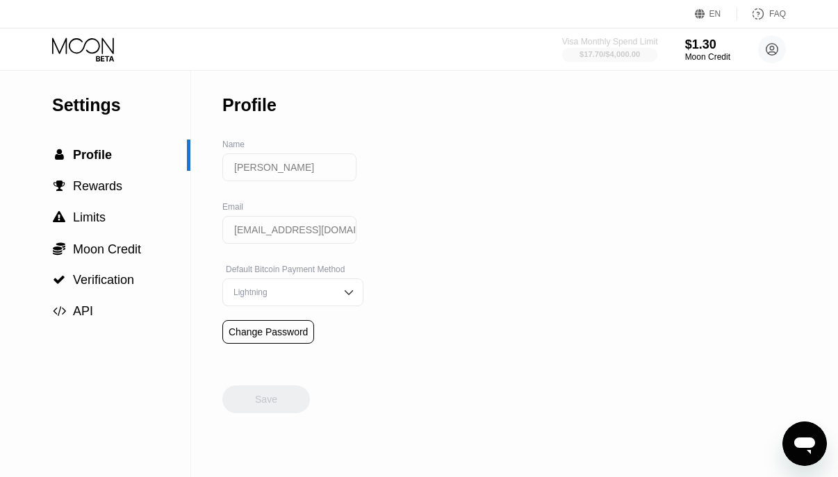
click at [620, 41] on div "Visa Monthly Spend Limit" at bounding box center [610, 42] width 96 height 10
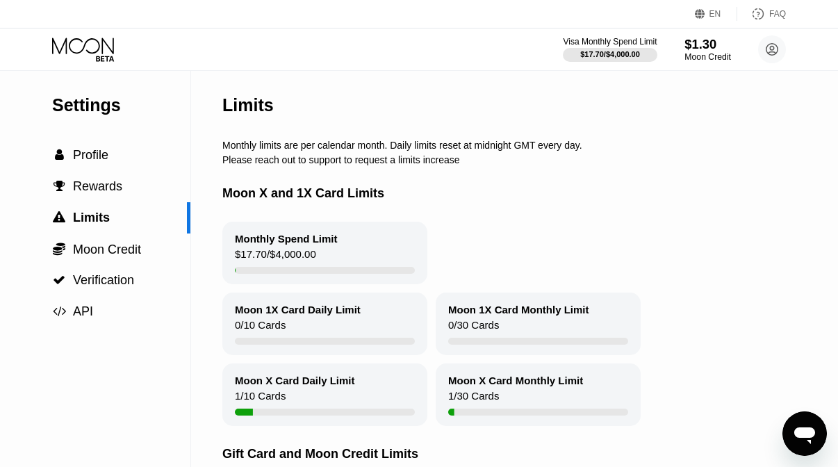
click at [698, 51] on div "$1.30" at bounding box center [708, 44] width 47 height 15
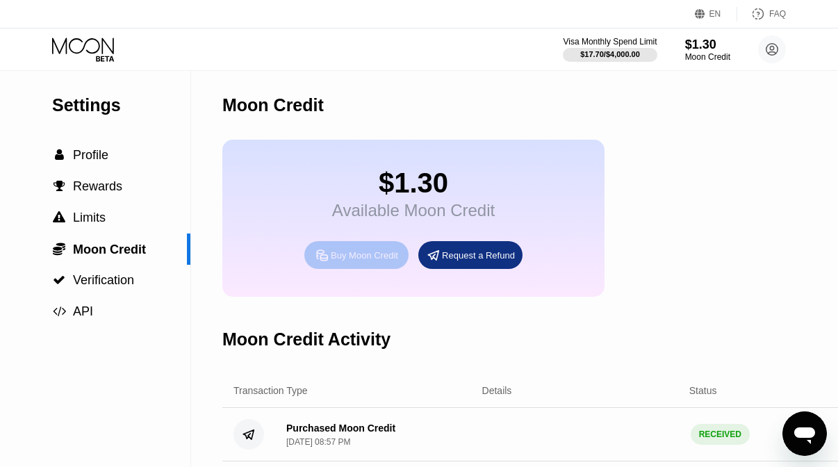
click at [354, 260] on div "Buy Moon Credit" at bounding box center [364, 256] width 67 height 12
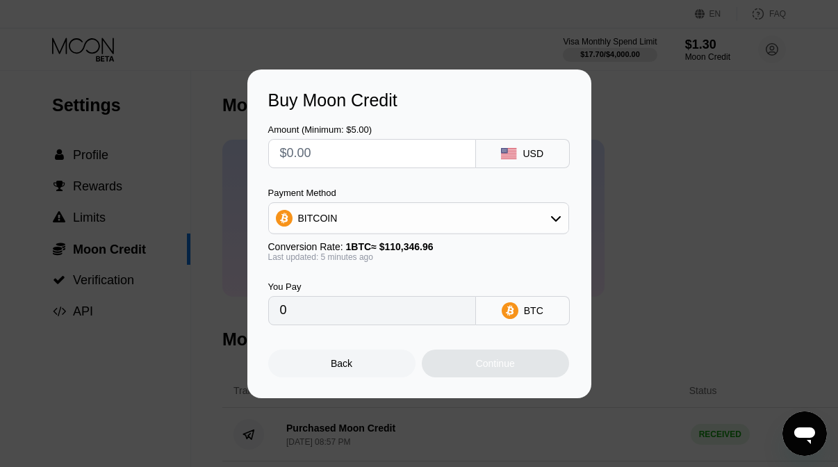
click at [359, 148] on input "text" at bounding box center [372, 154] width 184 height 28
type input "$2"
type input "0.00001810"
type input "$20"
type input "0.00018098"
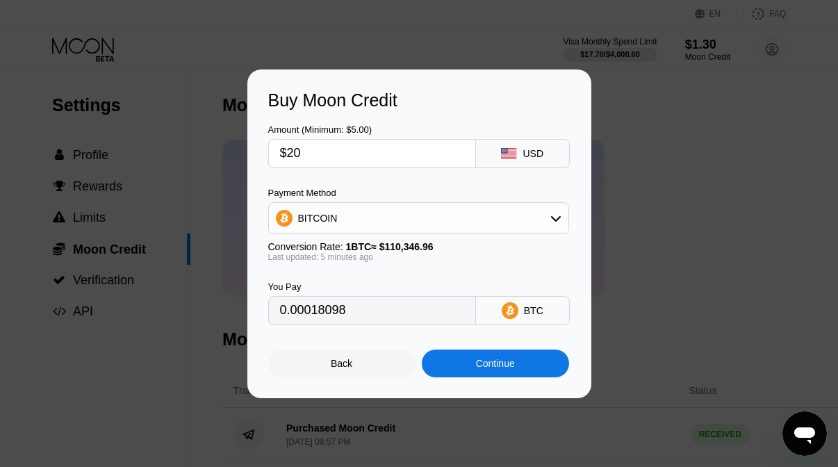
type input "$200"
type input "0.00180971"
type input "$200"
click at [425, 231] on div "BITCOIN" at bounding box center [419, 218] width 300 height 28
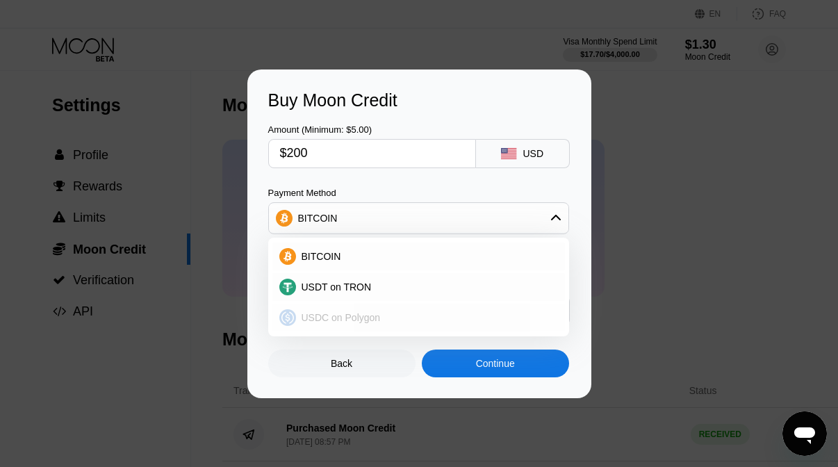
click at [398, 307] on div "USDC on Polygon" at bounding box center [418, 318] width 293 height 28
type input "200.00000000"
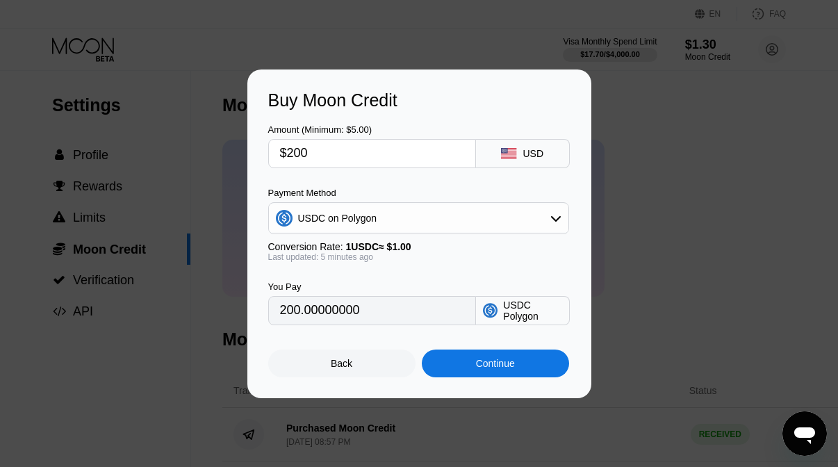
click at [480, 259] on div "Last updated: 5 minutes ago" at bounding box center [418, 257] width 301 height 10
click at [488, 363] on div "Continue" at bounding box center [495, 363] width 39 height 11
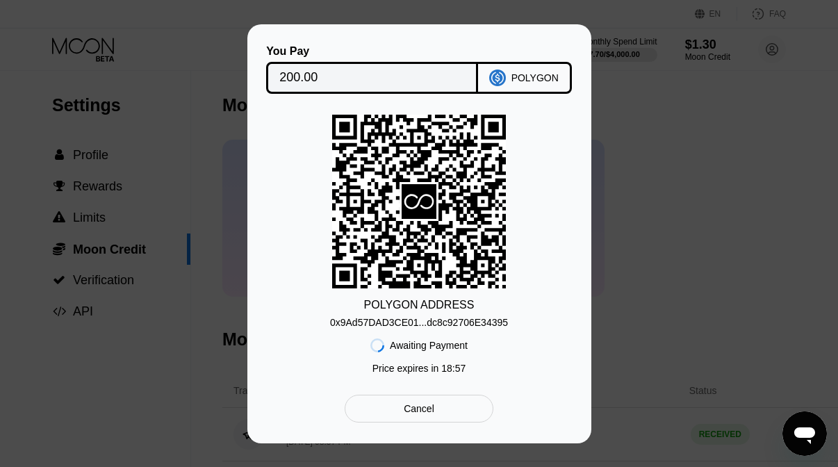
click at [458, 320] on div "0x9Ad57DAD3CE01...dc8c92706E34395" at bounding box center [419, 322] width 178 height 11
click at [459, 320] on div "0x9Ad57DAD3CE01...dc8c92706E34395" at bounding box center [419, 322] width 178 height 11
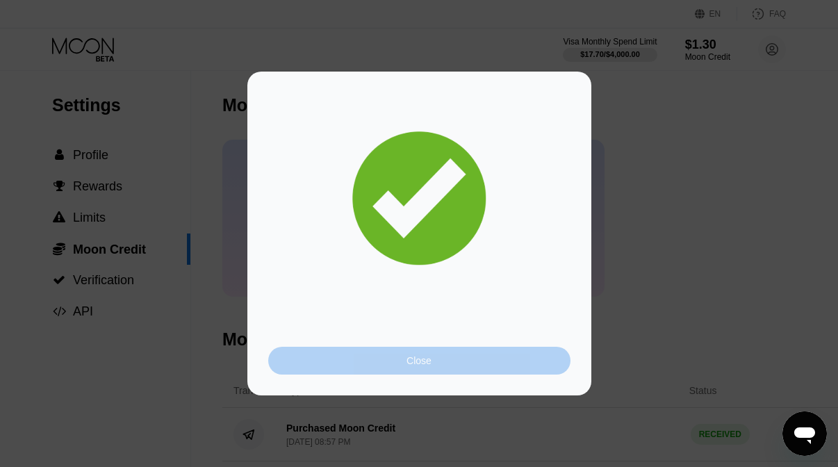
click at [498, 357] on div "Close" at bounding box center [419, 361] width 302 height 28
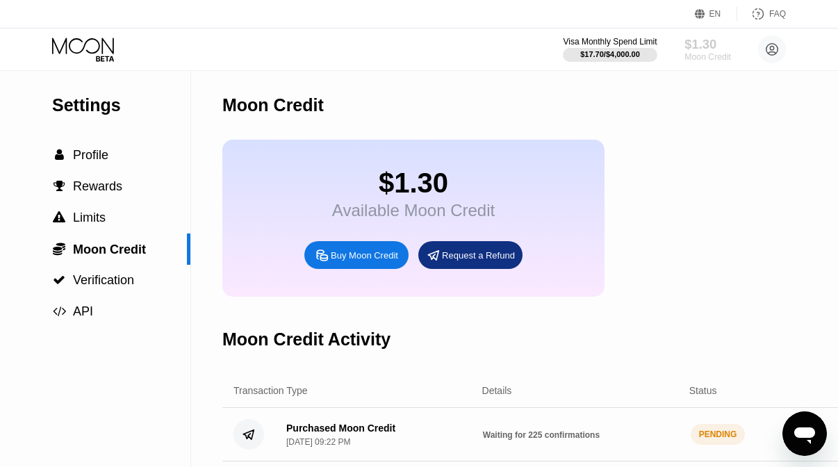
click at [707, 49] on div "$1.30" at bounding box center [708, 44] width 47 height 15
drag, startPoint x: 546, startPoint y: 38, endPoint x: 638, endPoint y: 42, distance: 91.9
click at [638, 42] on div "Visa Monthly Spend Limit $17.70 / $4,000.00 $1.30 Moon Credit [PERSON_NAME] [EM…" at bounding box center [419, 49] width 838 height 42
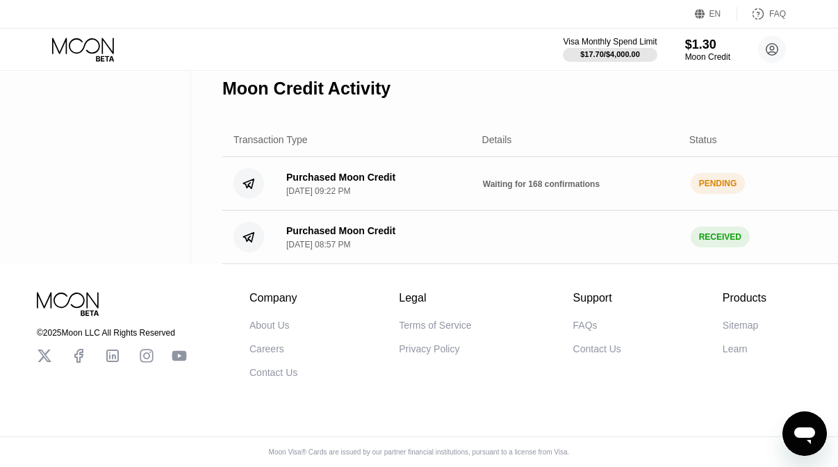
scroll to position [255, 0]
drag, startPoint x: 473, startPoint y: 180, endPoint x: 591, endPoint y: 181, distance: 118.9
click at [591, 181] on div "Purchased Moon Credit [DATE] 09:22 PM Waiting for 168 confirmations PENDING $ 2…" at bounding box center [585, 184] width 726 height 54
click at [559, 181] on span "Waiting for 168 confirmations" at bounding box center [541, 184] width 117 height 10
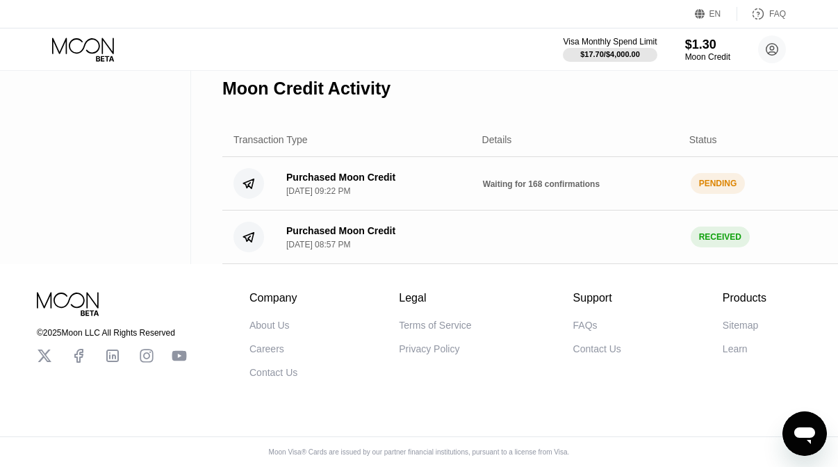
click at [559, 181] on span "Waiting for 168 confirmations" at bounding box center [541, 184] width 117 height 10
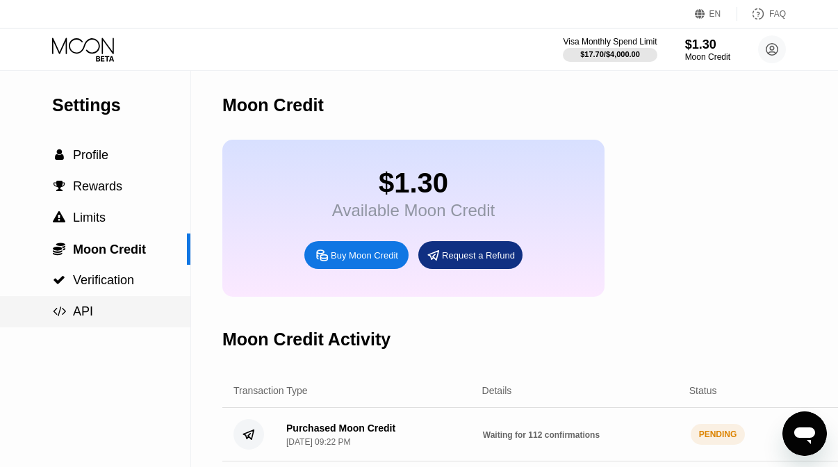
click at [84, 312] on span "API" at bounding box center [83, 311] width 20 height 14
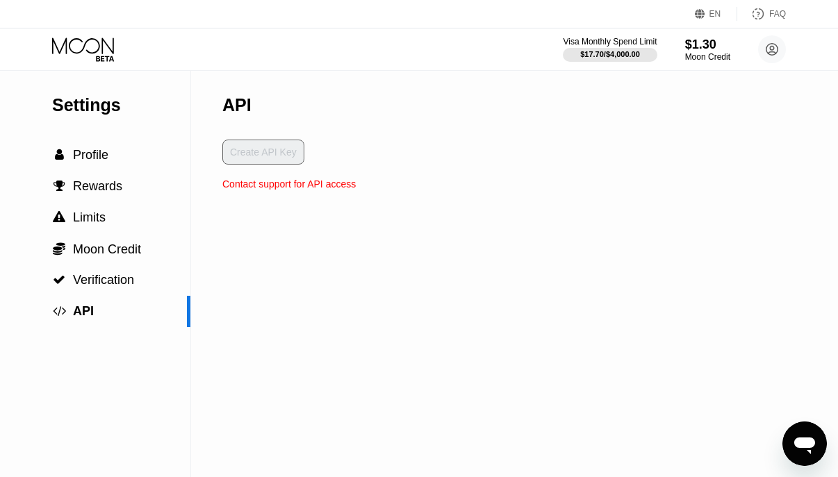
drag, startPoint x: 215, startPoint y: 182, endPoint x: 358, endPoint y: 186, distance: 143.2
click at [358, 186] on div "Settings  Profile  Rewards  Limits  Moon Credit  Verification  API API Cr…" at bounding box center [419, 274] width 838 height 407
click at [356, 186] on div "Contact support for API access" at bounding box center [288, 184] width 133 height 11
click at [85, 173] on div " Rewards" at bounding box center [95, 186] width 190 height 31
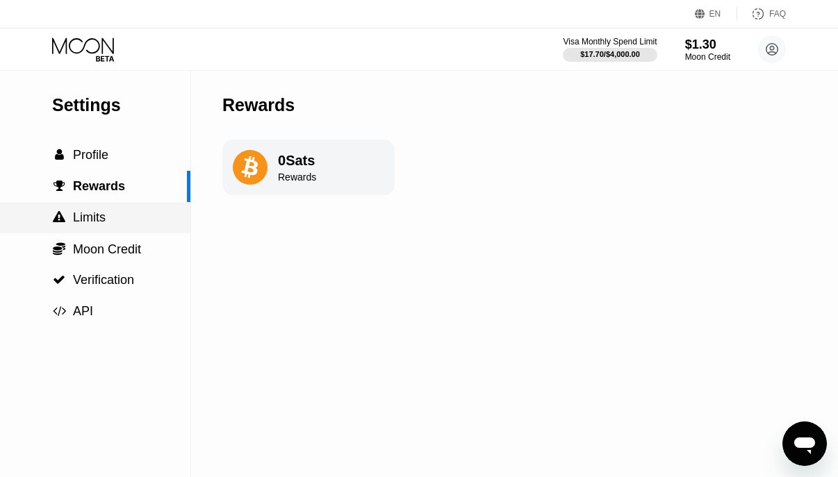
click at [92, 222] on span "Limits" at bounding box center [89, 218] width 33 height 14
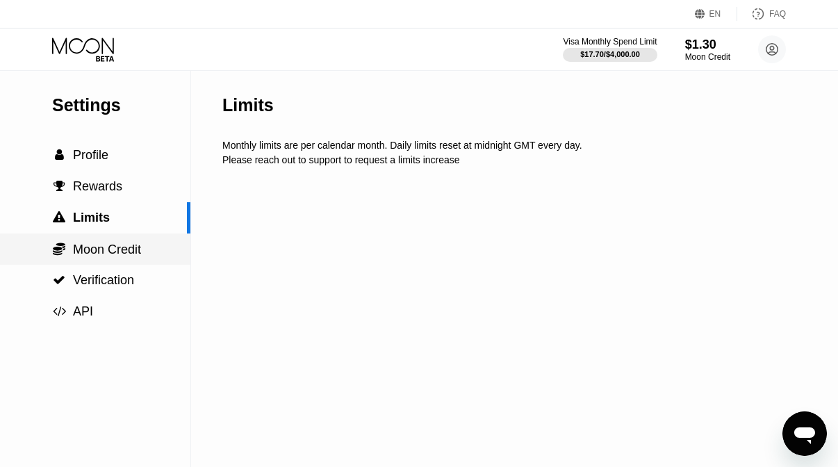
click at [104, 252] on span "Moon Credit" at bounding box center [107, 250] width 68 height 14
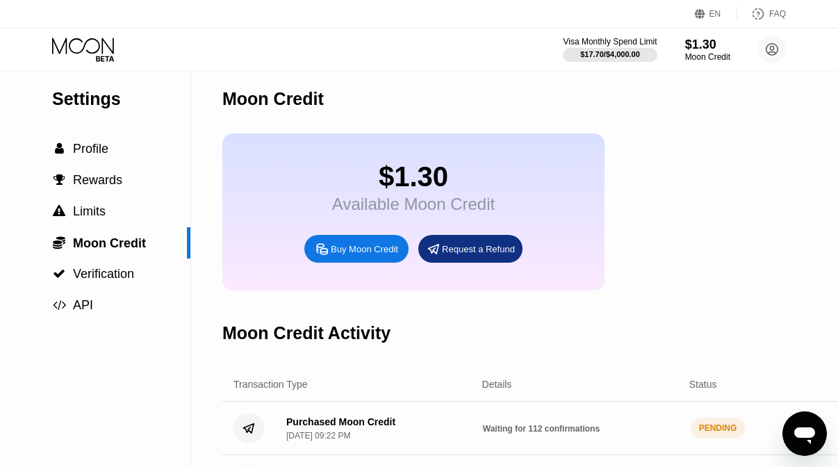
scroll to position [255, 0]
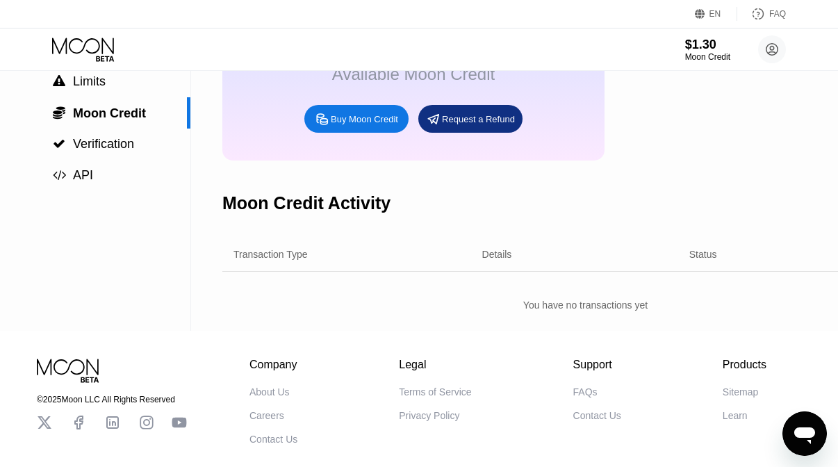
scroll to position [205, 0]
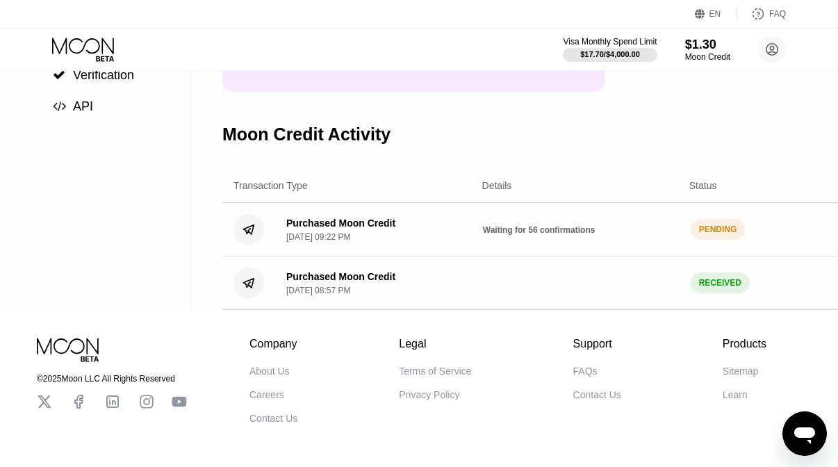
drag, startPoint x: 480, startPoint y: 231, endPoint x: 610, endPoint y: 232, distance: 130.0
click at [610, 232] on div "Purchased Moon Credit [DATE] 09:22 PM Waiting for 56 confirmations PENDING $ 20…" at bounding box center [585, 230] width 726 height 54
click at [610, 232] on div "Waiting for 56 confirmations" at bounding box center [581, 229] width 197 height 11
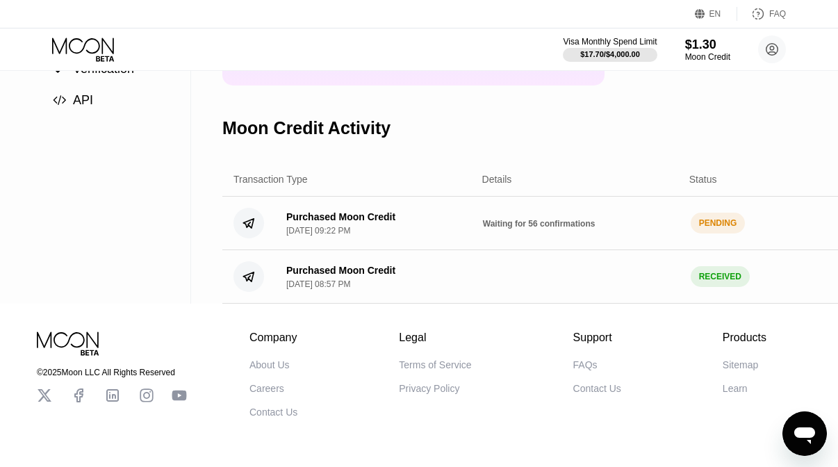
scroll to position [145, 0]
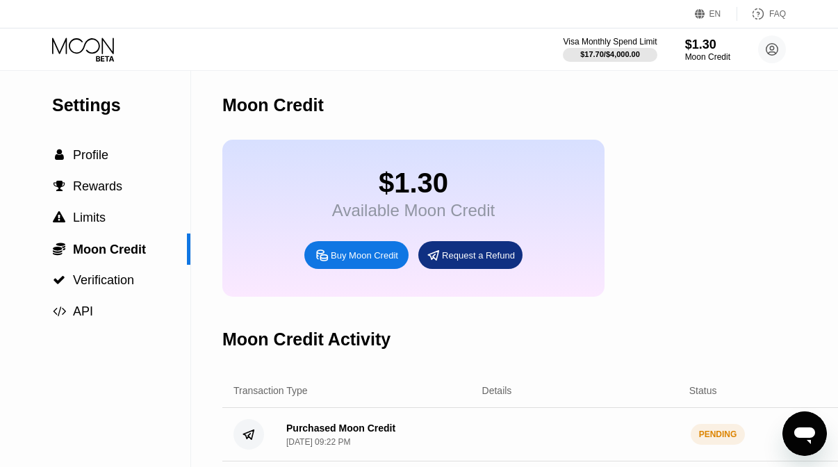
scroll to position [255, 0]
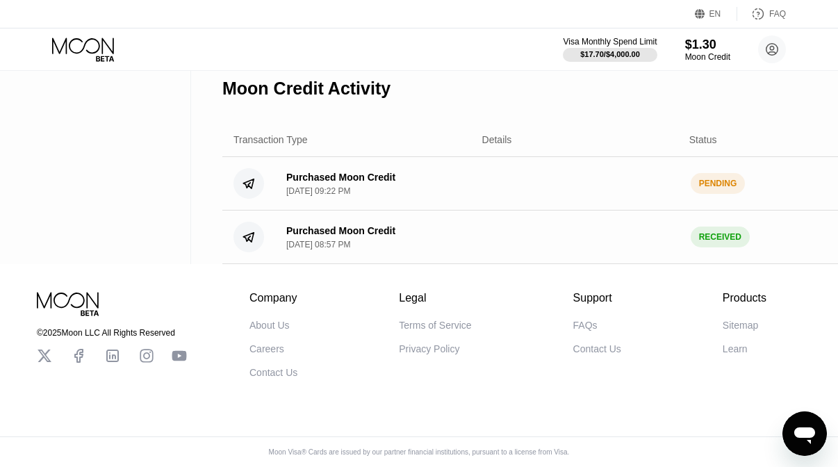
drag, startPoint x: 696, startPoint y: 180, endPoint x: 764, endPoint y: 182, distance: 67.4
click at [764, 182] on div "Purchased Moon Credit [DATE] 09:22 PM PENDING $ 200.00" at bounding box center [585, 184] width 726 height 54
click at [764, 182] on div "$ 200.00" at bounding box center [839, 183] width 197 height 11
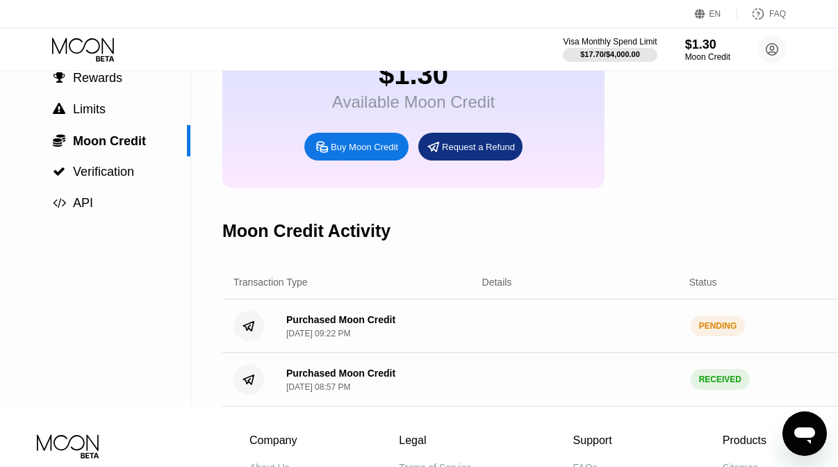
scroll to position [0, 0]
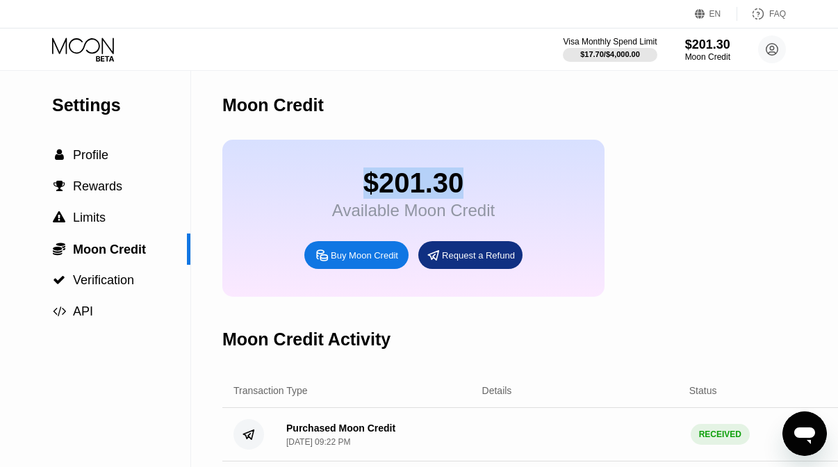
drag, startPoint x: 364, startPoint y: 177, endPoint x: 460, endPoint y: 177, distance: 95.9
click at [460, 177] on div "$201.30" at bounding box center [413, 182] width 163 height 31
drag, startPoint x: 477, startPoint y: 181, endPoint x: 329, endPoint y: 181, distance: 148.0
click at [329, 181] on div "$201.30 Available Moon Credit Buy Moon Credit Request a Refund" at bounding box center [413, 218] width 382 height 157
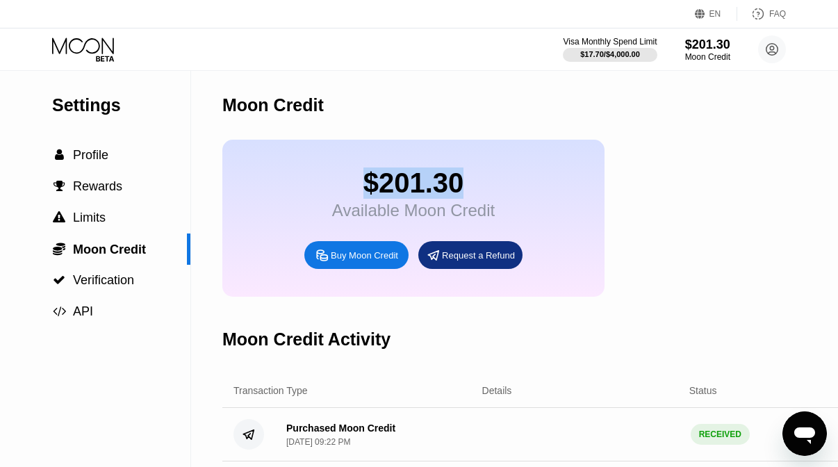
click at [329, 181] on div "$201.30 Available Moon Credit Buy Moon Credit Request a Refund" at bounding box center [413, 218] width 382 height 157
click at [334, 181] on div "$201.30 Available Moon Credit Buy Moon Credit Request a Refund" at bounding box center [413, 218] width 382 height 157
click at [382, 183] on div "$201.30" at bounding box center [413, 182] width 163 height 31
click at [75, 152] on span "Profile" at bounding box center [90, 155] width 35 height 14
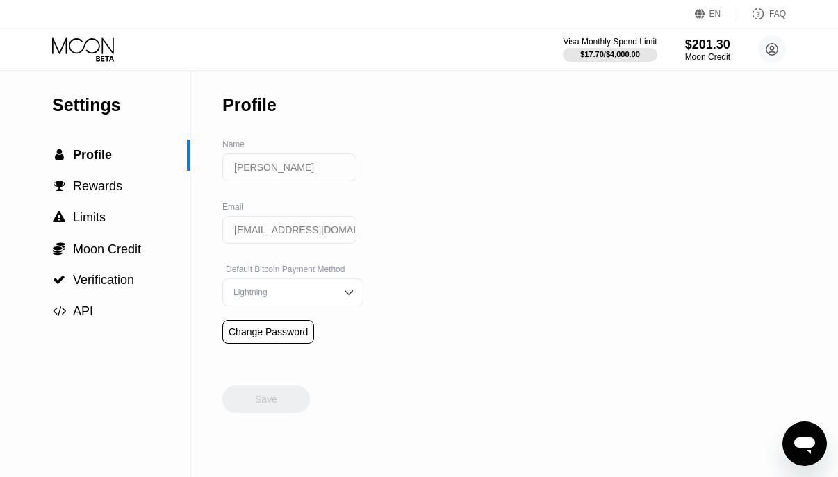
click at [70, 52] on icon at bounding box center [84, 50] width 65 height 24
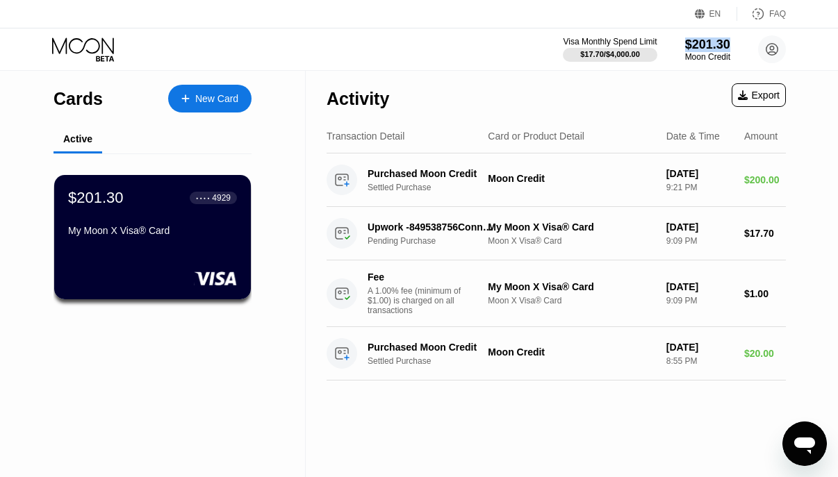
drag, startPoint x: 680, startPoint y: 45, endPoint x: 742, endPoint y: 42, distance: 62.0
click at [742, 42] on div "Visa Monthly Spend Limit $17.70 / $4,000.00 $201.30 Moon Credit [PERSON_NAME] […" at bounding box center [674, 49] width 223 height 28
click at [737, 44] on div "Visa Monthly Spend Limit $17.70 / $4,000.00 $201.30 Moon Credit [PERSON_NAME] […" at bounding box center [674, 49] width 223 height 28
drag, startPoint x: 739, startPoint y: 44, endPoint x: 674, endPoint y: 43, distance: 65.3
click at [674, 43] on div "Visa Monthly Spend Limit $17.70 / $4,000.00 $201.30 Moon Credit [PERSON_NAME] […" at bounding box center [674, 49] width 223 height 28
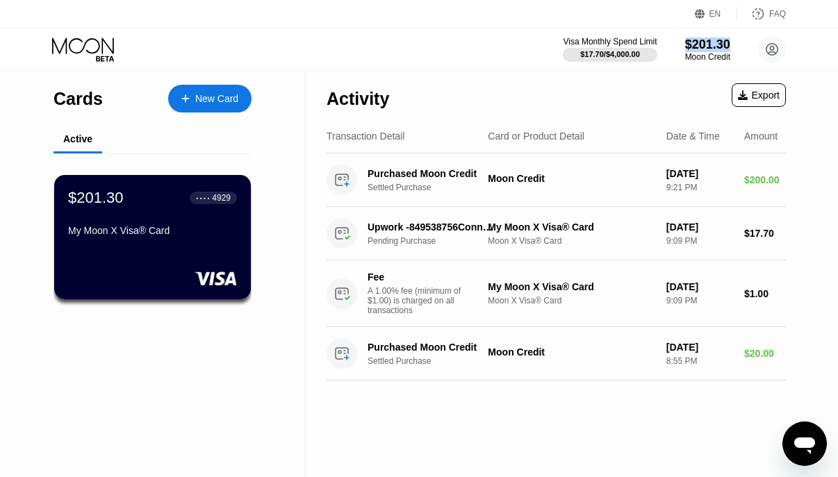
click at [674, 43] on div "Visa Monthly Spend Limit $17.70 / $4,000.00 $201.30 Moon Credit [PERSON_NAME] […" at bounding box center [674, 49] width 223 height 28
drag, startPoint x: 674, startPoint y: 42, endPoint x: 744, endPoint y: 44, distance: 70.3
click at [744, 44] on div "Visa Monthly Spend Limit $17.70 / $4,000.00 $201.30 Moon Credit [PERSON_NAME] […" at bounding box center [674, 49] width 223 height 28
drag, startPoint x: 744, startPoint y: 44, endPoint x: 672, endPoint y: 42, distance: 71.6
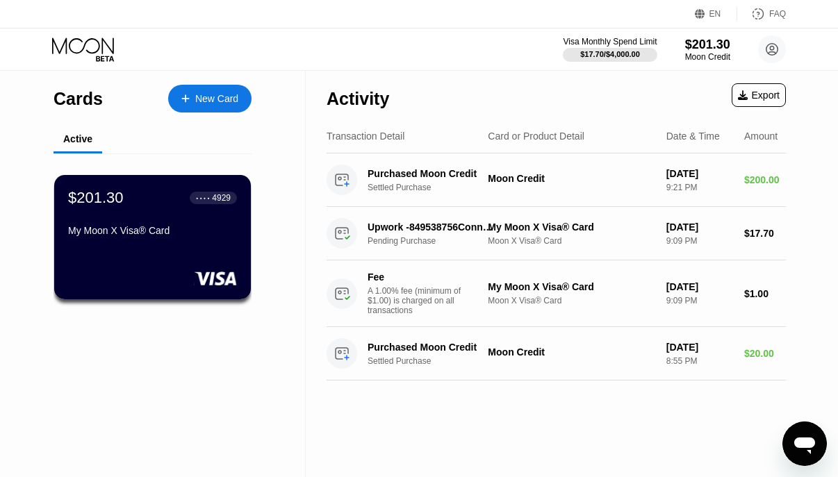
click at [672, 42] on div "Visa Monthly Spend Limit $17.70 / $4,000.00 $201.30 Moon Credit [PERSON_NAME] […" at bounding box center [674, 49] width 223 height 28
drag, startPoint x: 672, startPoint y: 42, endPoint x: 735, endPoint y: 56, distance: 64.6
click at [735, 56] on div "Visa Monthly Spend Limit $17.70 / $4,000.00 $201.30 Moon Credit Vishesh Sachdev…" at bounding box center [674, 49] width 223 height 28
drag, startPoint x: 739, startPoint y: 57, endPoint x: 674, endPoint y: 38, distance: 68.0
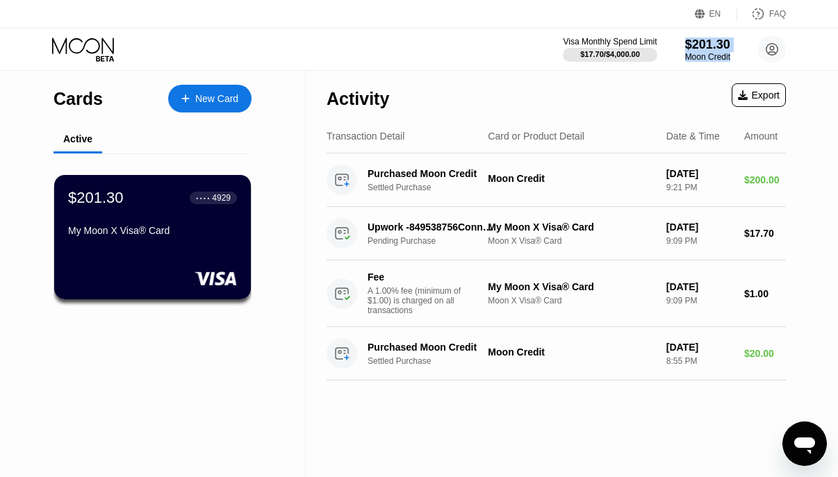
click at [674, 38] on div "Visa Monthly Spend Limit $17.70 / $4,000.00 $201.30 Moon Credit Vishesh Sachdev…" at bounding box center [674, 49] width 223 height 28
drag, startPoint x: 673, startPoint y: 38, endPoint x: 735, endPoint y: 60, distance: 65.1
click at [735, 60] on div "Visa Monthly Spend Limit $17.70 / $4,000.00 $201.30 Moon Credit Vishesh Sachdev…" at bounding box center [674, 49] width 223 height 28
click at [735, 58] on div "Visa Monthly Spend Limit $17.70 / $4,000.00 $201.30 Moon Credit Vishesh Sachdev…" at bounding box center [674, 49] width 223 height 28
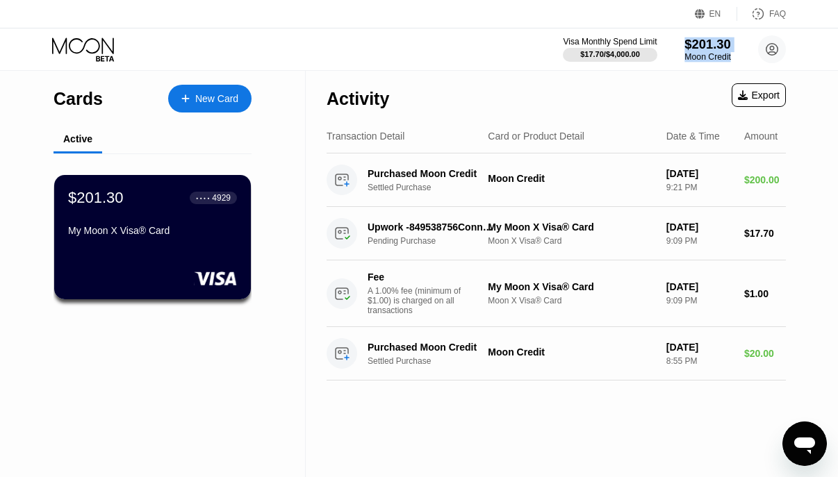
drag, startPoint x: 743, startPoint y: 60, endPoint x: 677, endPoint y: 42, distance: 68.6
click at [677, 42] on div "Visa Monthly Spend Limit $17.70 / $4,000.00 $201.30 Moon Credit Vishesh Sachdev…" at bounding box center [674, 49] width 223 height 28
drag, startPoint x: 675, startPoint y: 38, endPoint x: 745, endPoint y: 61, distance: 73.8
click at [745, 61] on div "Visa Monthly Spend Limit $17.70 / $4,000.00 $201.30 Moon Credit Vishesh Sachdev…" at bounding box center [674, 49] width 223 height 28
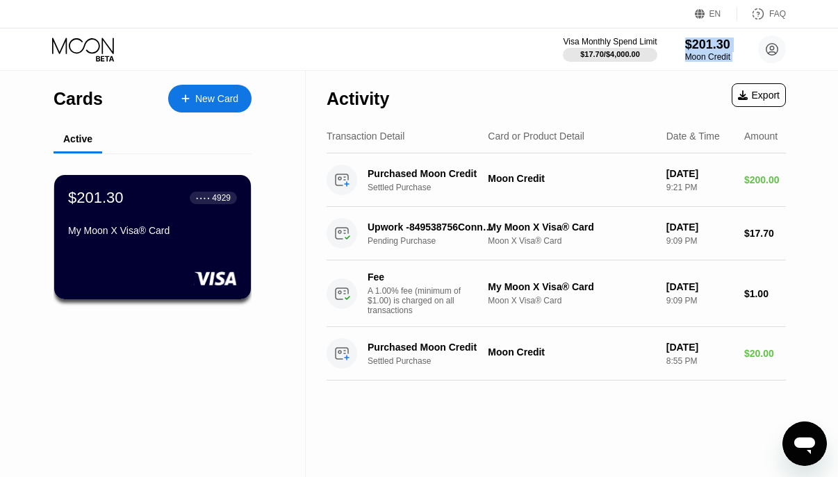
click at [745, 61] on div "Visa Monthly Spend Limit $17.70 / $4,000.00 $201.30 Moon Credit Vishesh Sachdev…" at bounding box center [674, 49] width 223 height 28
drag, startPoint x: 745, startPoint y: 62, endPoint x: 675, endPoint y: 40, distance: 73.6
click at [675, 40] on div "Visa Monthly Spend Limit $17.70 / $4,000.00 $201.30 Moon Credit Vishesh Sachdev…" at bounding box center [674, 49] width 223 height 28
drag, startPoint x: 673, startPoint y: 37, endPoint x: 757, endPoint y: 67, distance: 89.2
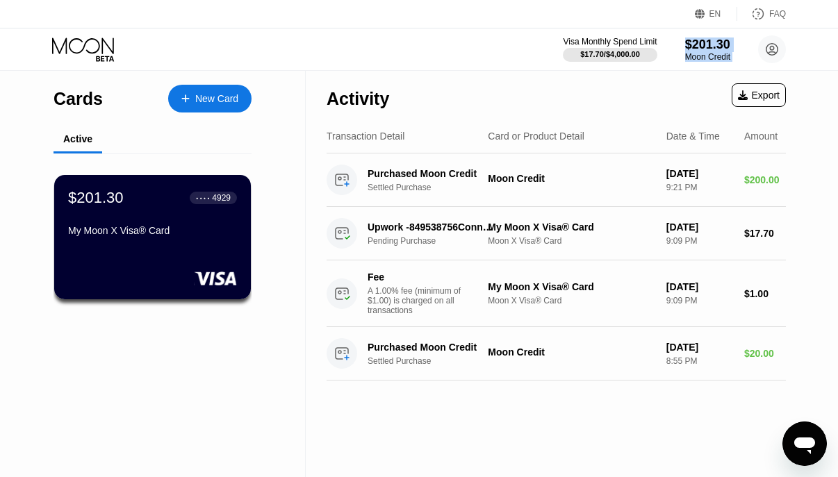
click at [757, 67] on div "Visa Monthly Spend Limit $17.70 / $4,000.00 $201.30 Moon Credit Vishesh Sachdev…" at bounding box center [419, 49] width 838 height 42
click at [741, 58] on div "Visa Monthly Spend Limit $17.70 / $4,000.00 $201.30 Moon Credit Vishesh Sachdev…" at bounding box center [674, 49] width 223 height 28
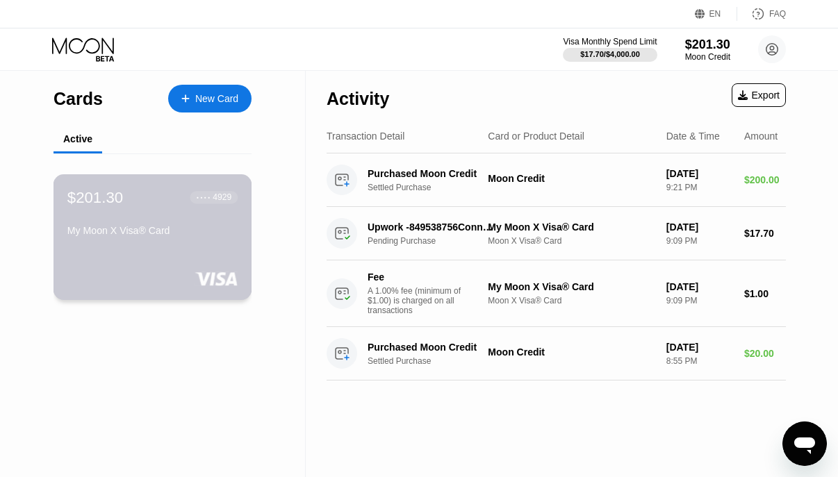
click at [202, 201] on div "● ● ● ● 4929" at bounding box center [214, 198] width 35 height 10
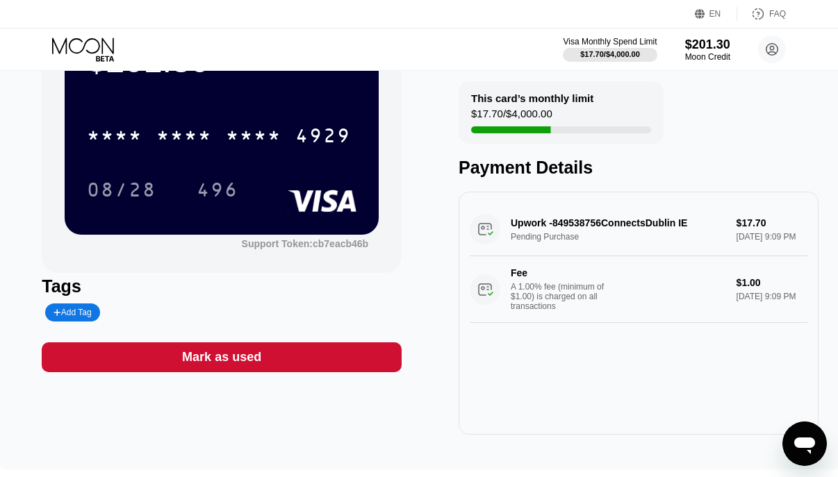
scroll to position [17, 0]
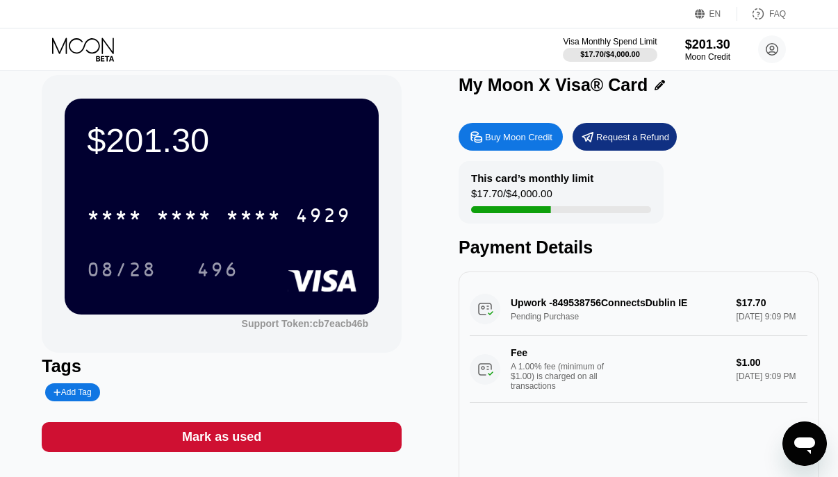
drag, startPoint x: 441, startPoint y: 83, endPoint x: 636, endPoint y: 87, distance: 195.3
click at [636, 87] on div "$201.30 * * * * * * * * * * * * 4929 08/28 496 Support Token: cb7eacb46b Tags A…" at bounding box center [419, 295] width 754 height 440
drag, startPoint x: 636, startPoint y: 87, endPoint x: 453, endPoint y: 79, distance: 182.9
click at [453, 79] on div "$201.30 * * * * * * * * * * * * 4929 08/28 496 Support Token: cb7eacb46b Tags A…" at bounding box center [419, 295] width 754 height 440
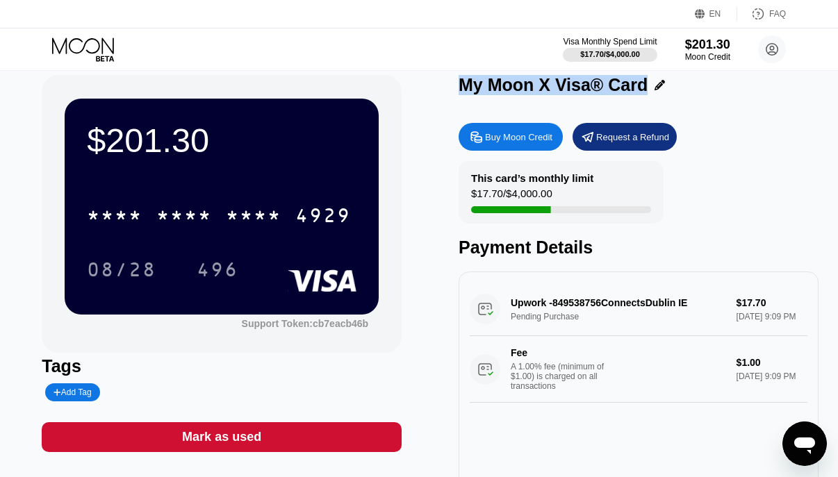
click at [478, 81] on div "My Moon X Visa® Card" at bounding box center [553, 85] width 189 height 20
drag, startPoint x: 459, startPoint y: 83, endPoint x: 637, endPoint y: 88, distance: 178.7
click at [637, 88] on div "My Moon X Visa® Card" at bounding box center [553, 85] width 189 height 20
click at [490, 176] on div "This card’s monthly limit" at bounding box center [532, 178] width 122 height 12
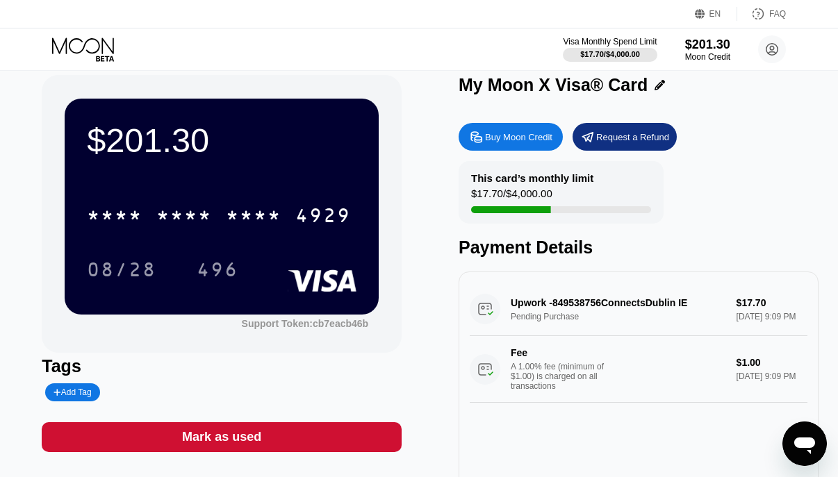
drag, startPoint x: 477, startPoint y: 176, endPoint x: 601, endPoint y: 177, distance: 123.7
click at [601, 177] on div "This card’s monthly limit $17.70 / $4,000.00" at bounding box center [561, 192] width 205 height 63
drag, startPoint x: 512, startPoint y: 302, endPoint x: 710, endPoint y: 302, distance: 197.4
click at [710, 302] on div "Upwork -849538756ConnectsDublin IE Pending Purchase $17.70 Sep 25, 2025 9:09 PM…" at bounding box center [639, 343] width 338 height 120
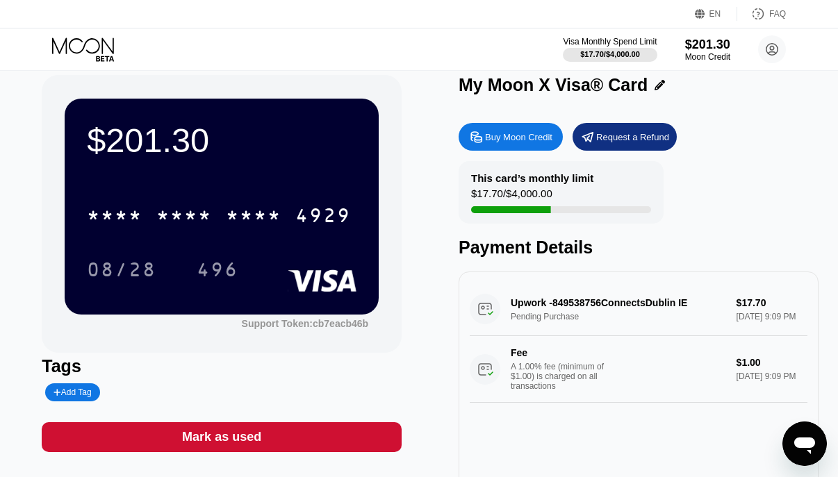
drag, startPoint x: 694, startPoint y: 303, endPoint x: 514, endPoint y: 300, distance: 179.3
click at [514, 300] on div "Upwork -849538756ConnectsDublin IE Pending Purchase $17.70 Sep 25, 2025 9:09 PM…" at bounding box center [639, 343] width 338 height 120
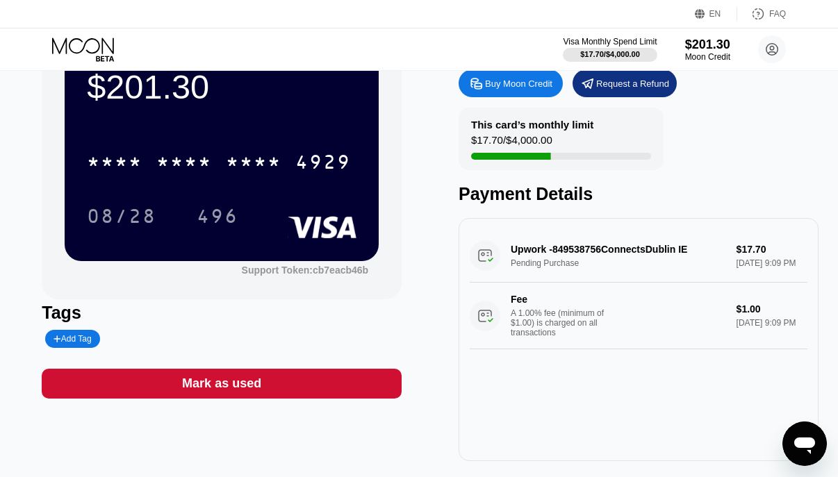
scroll to position [13, 0]
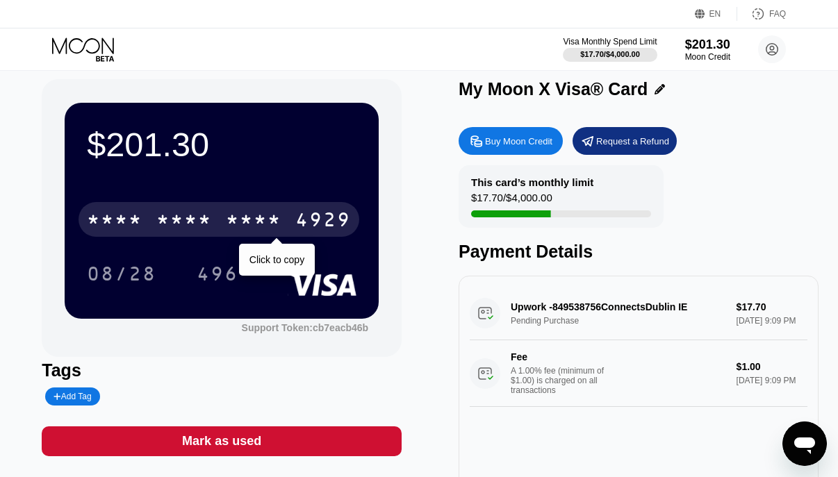
click at [216, 221] on div "* * * * * * * * * * * * 4929" at bounding box center [219, 219] width 281 height 35
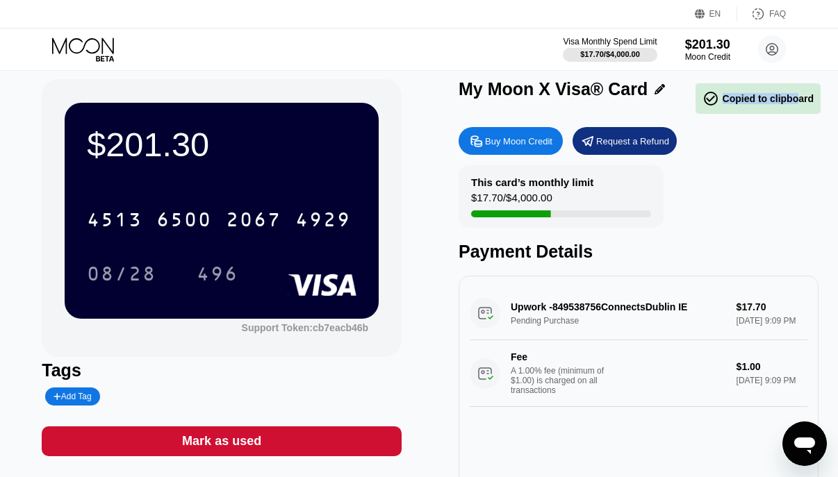
drag, startPoint x: 724, startPoint y: 98, endPoint x: 796, endPoint y: 103, distance: 73.1
click at [796, 103] on div " Copied to clipboard" at bounding box center [758, 98] width 111 height 17
click at [796, 103] on div "EN Language Select an item Save FAQ Visa Monthly Spend Limit $17.70 / $4,000.00…" at bounding box center [419, 225] width 838 height 477
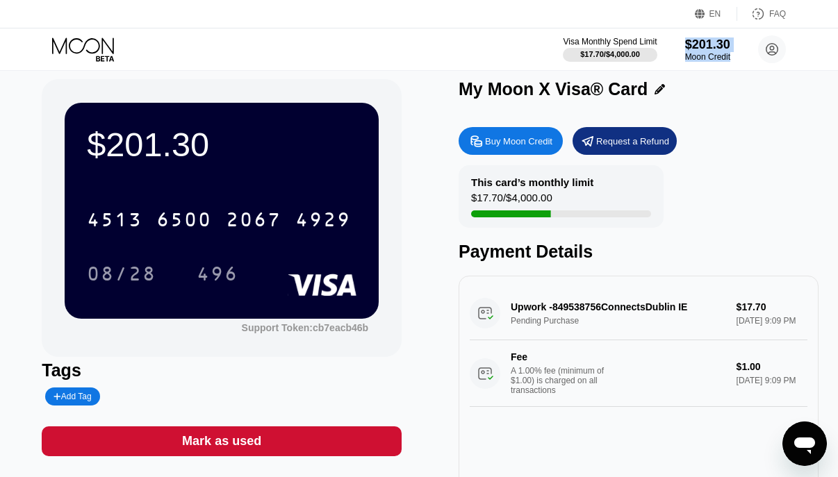
drag, startPoint x: 680, startPoint y: 40, endPoint x: 739, endPoint y: 56, distance: 61.0
click at [739, 56] on div "Visa Monthly Spend Limit $17.70 / $4,000.00 $201.30 Moon Credit Vishesh Sachdev…" at bounding box center [674, 49] width 223 height 28
click at [741, 65] on div "Visa Monthly Spend Limit $17.70 / $4,000.00 $201.30 Moon Credit Vishesh Sachdev…" at bounding box center [419, 49] width 838 height 42
click at [711, 51] on div "$201.30" at bounding box center [708, 44] width 47 height 15
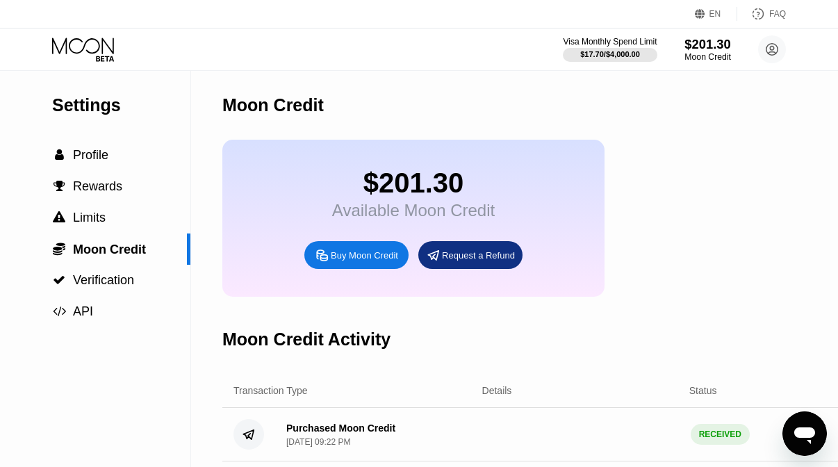
click at [711, 51] on div "$201.30" at bounding box center [708, 44] width 47 height 15
click at [717, 49] on div "$201.30" at bounding box center [708, 44] width 47 height 15
click at [99, 252] on span "Moon Credit" at bounding box center [109, 250] width 73 height 14
click at [712, 34] on div "Visa Monthly Spend Limit $17.70 / $4,000.00 $201.30 Moon Credit Vishesh Sachdev…" at bounding box center [419, 49] width 838 height 42
click at [712, 36] on div "Visa Monthly Spend Limit $17.70 / $4,000.00 $201.30 Moon Credit Vishesh Sachdev…" at bounding box center [674, 49] width 223 height 28
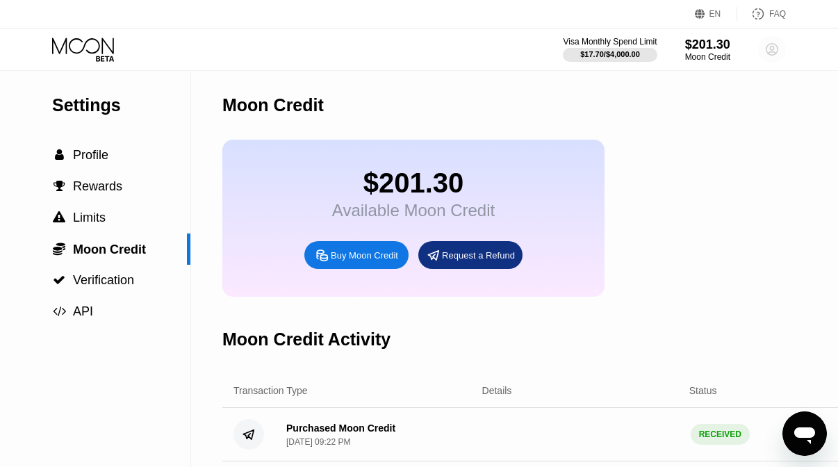
click at [778, 57] on circle at bounding box center [772, 49] width 28 height 28
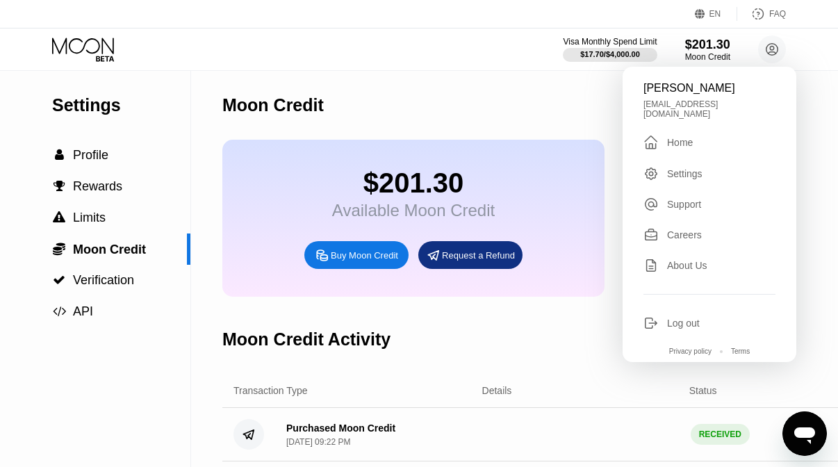
click at [670, 137] on div "Home" at bounding box center [680, 142] width 26 height 11
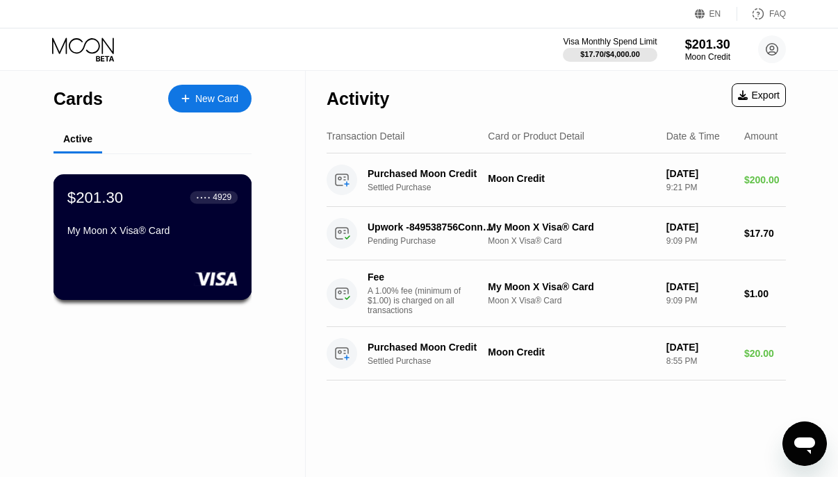
click at [170, 231] on div "My Moon X Visa® Card" at bounding box center [152, 230] width 170 height 11
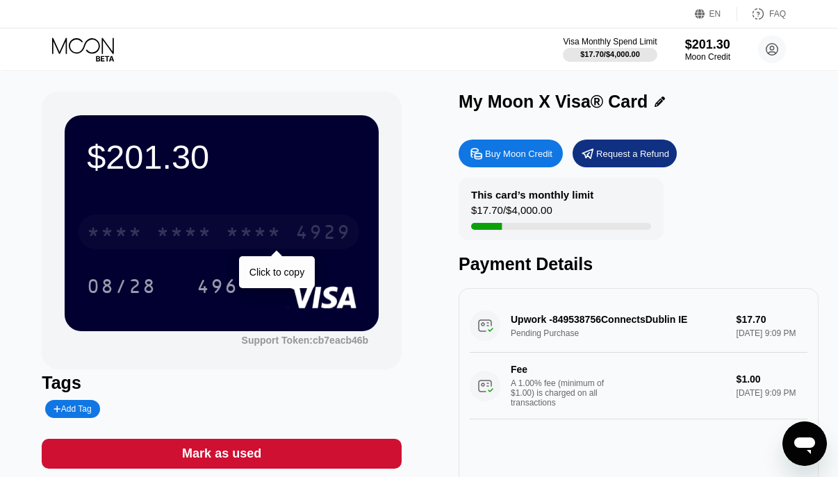
click at [224, 227] on div "* * * * * * * * * * * * 4929" at bounding box center [219, 232] width 281 height 35
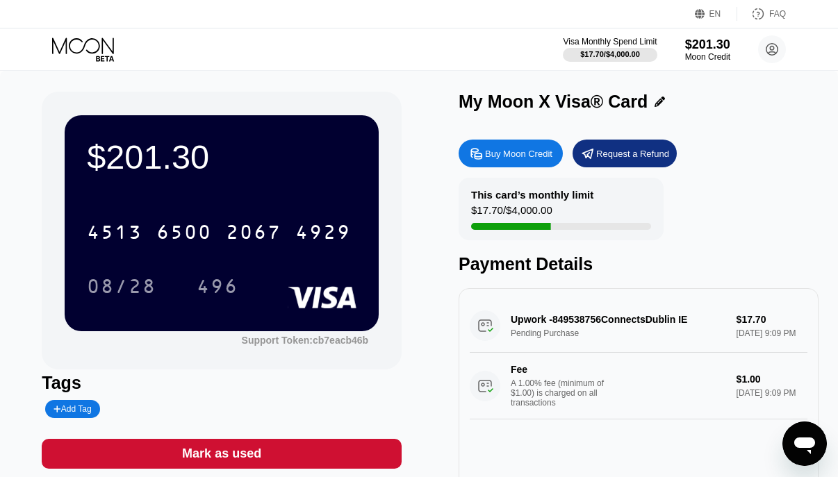
click at [92, 44] on icon at bounding box center [84, 50] width 65 height 24
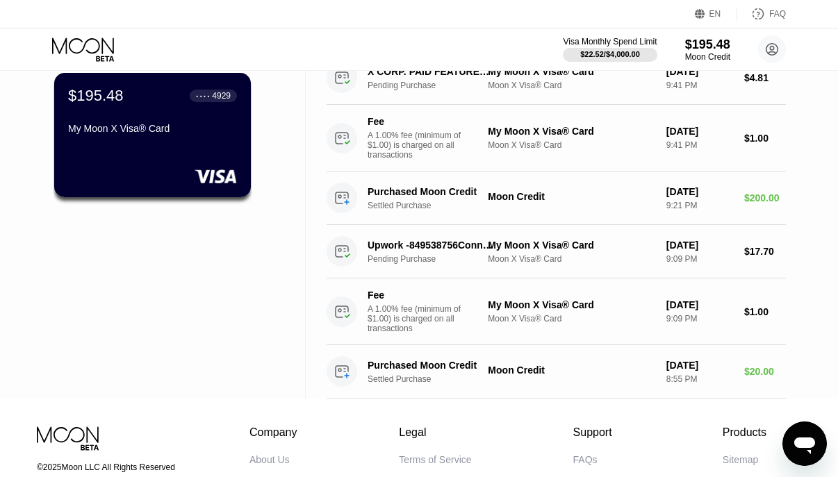
scroll to position [45, 0]
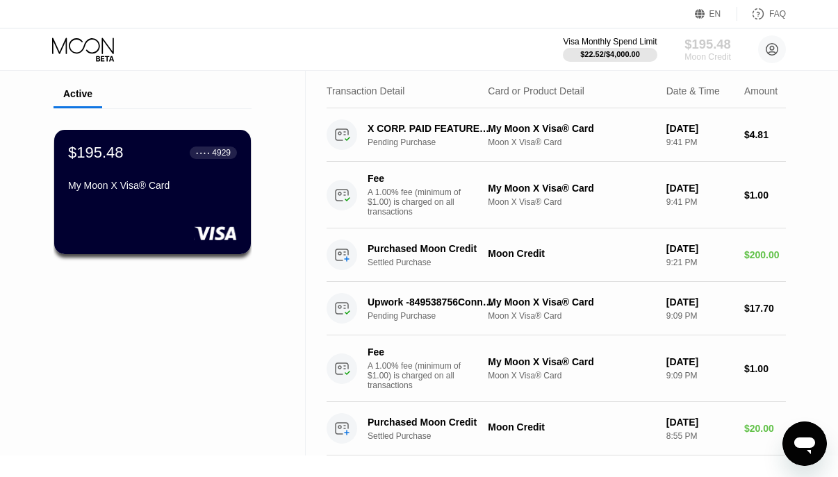
click at [685, 43] on div "$195.48" at bounding box center [708, 44] width 47 height 15
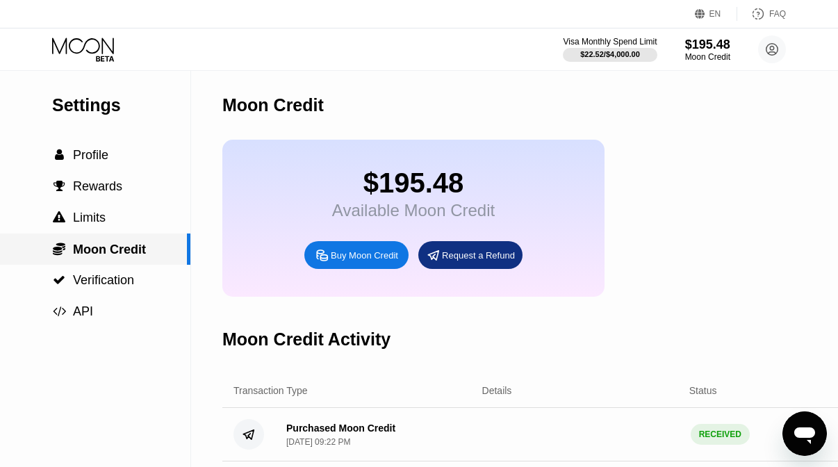
scroll to position [24, 0]
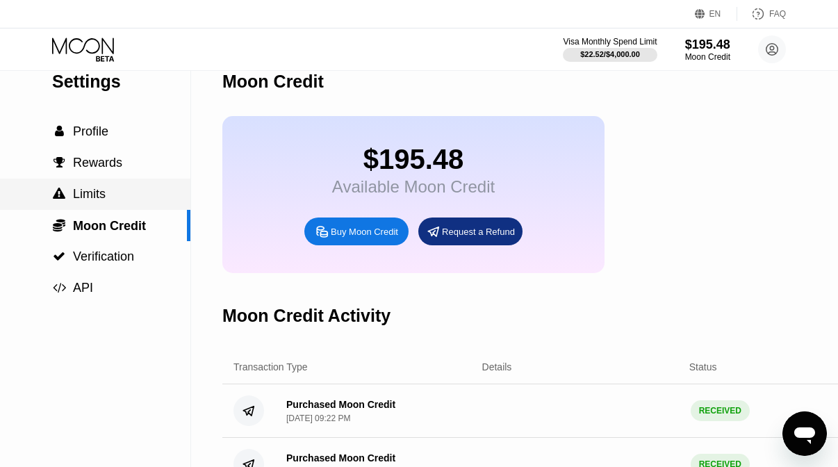
click at [98, 191] on span "Limits" at bounding box center [89, 194] width 33 height 14
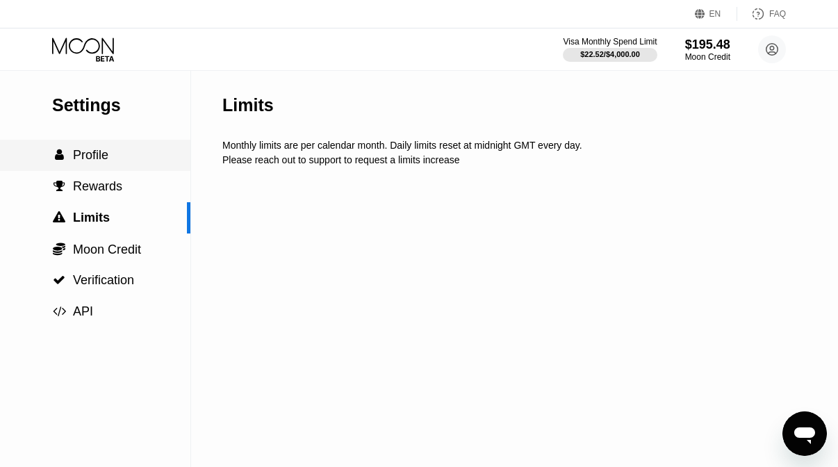
click at [108, 163] on div " Profile" at bounding box center [95, 155] width 190 height 31
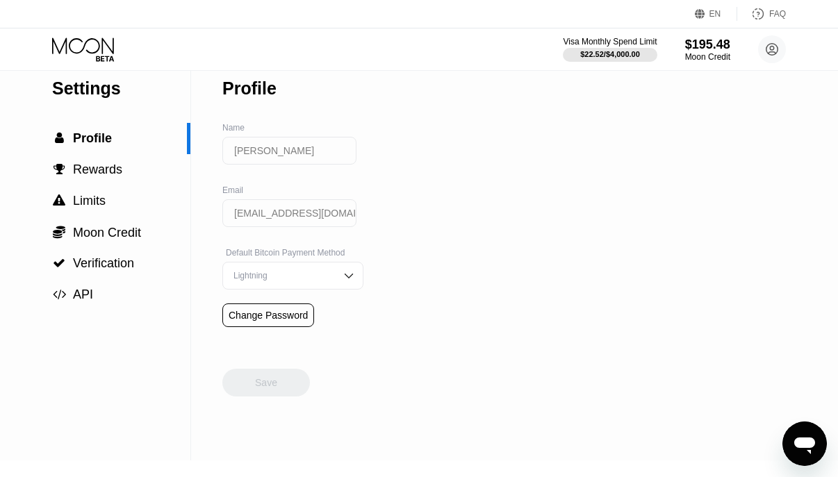
scroll to position [26, 0]
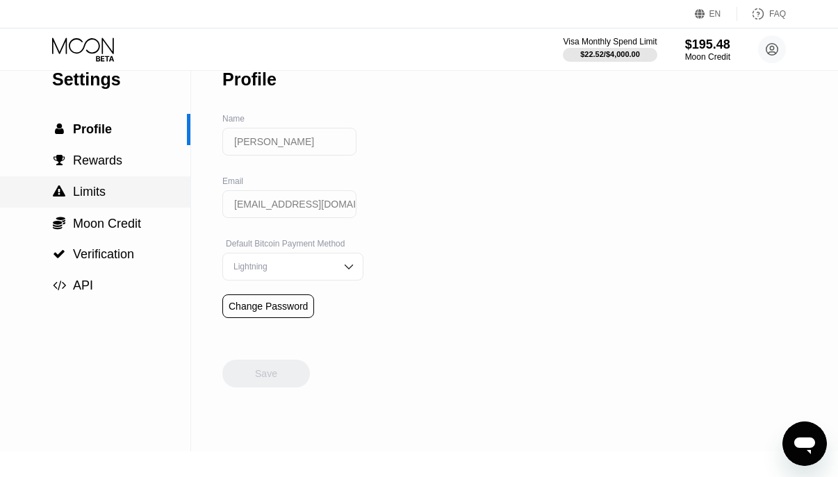
click at [89, 166] on span "Rewards" at bounding box center [97, 161] width 49 height 14
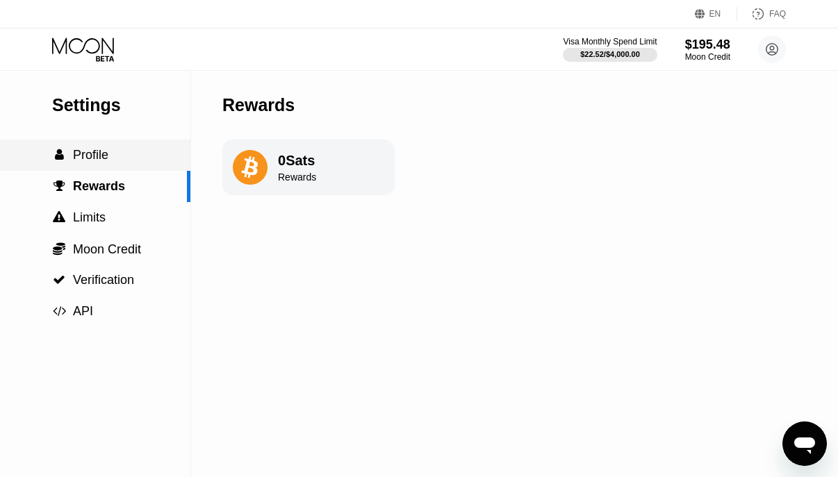
click at [92, 149] on span "Profile" at bounding box center [90, 155] width 35 height 14
